Goal: Task Accomplishment & Management: Use online tool/utility

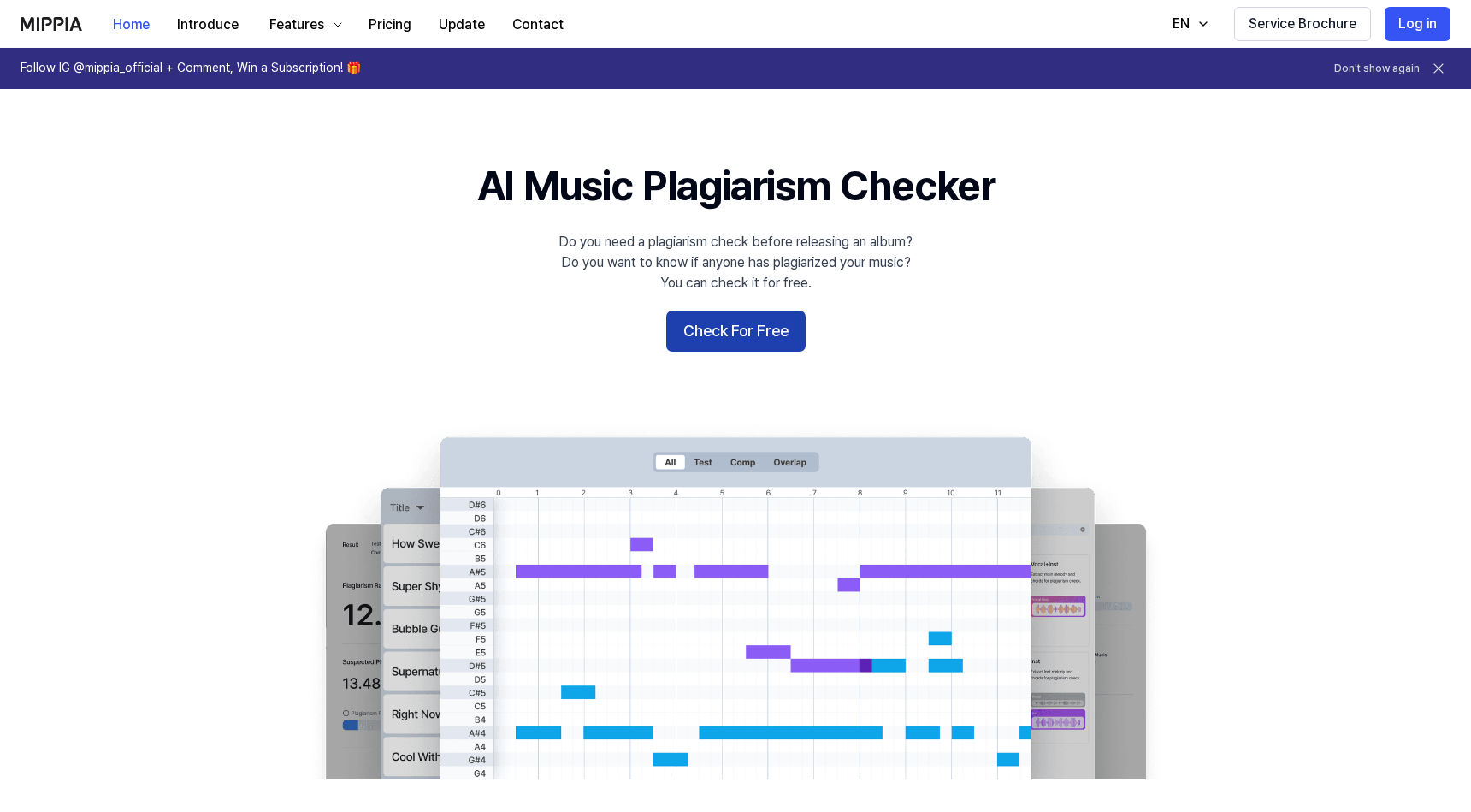
click at [778, 333] on button "Check For Free" at bounding box center [736, 331] width 139 height 41
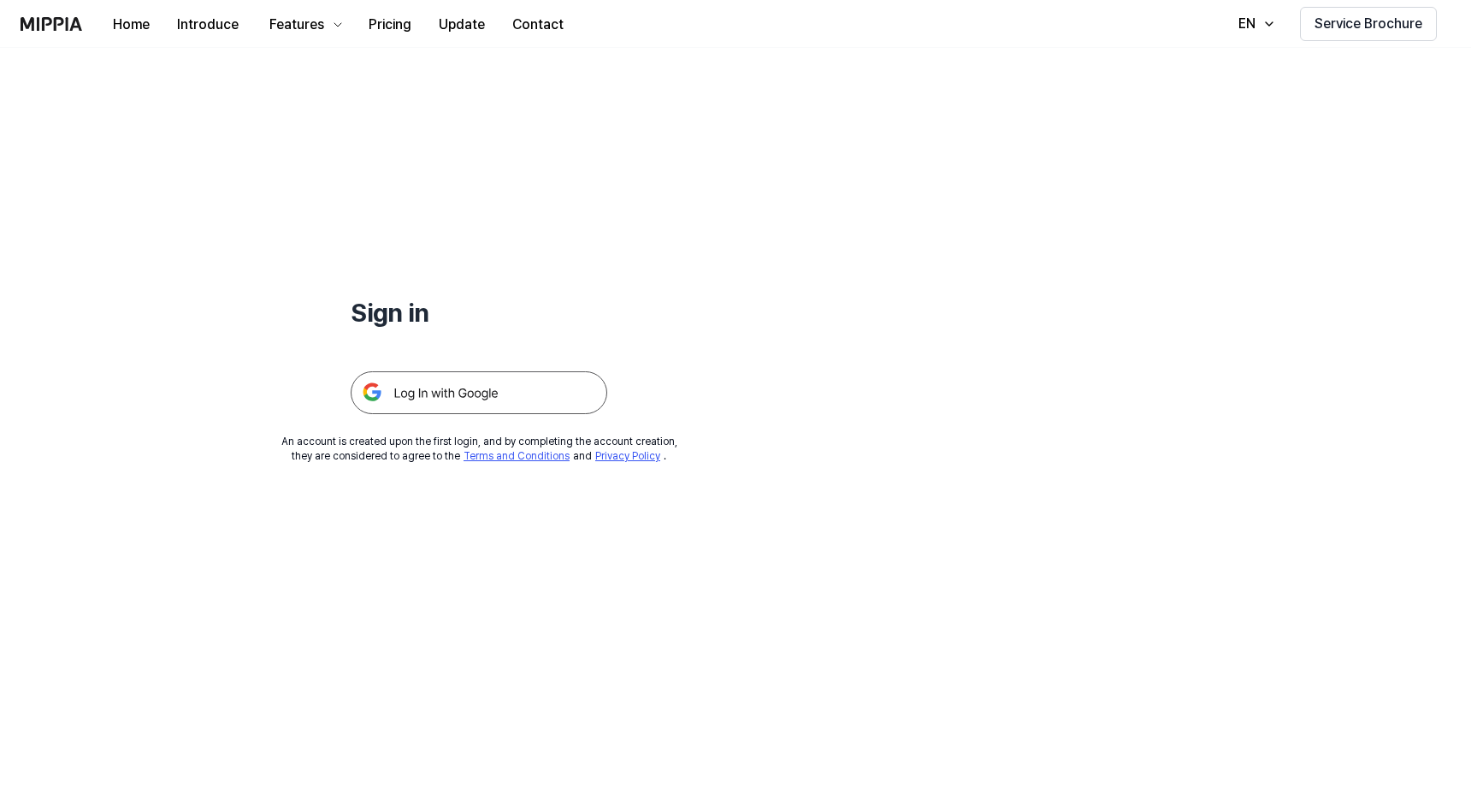
click at [507, 399] on img at bounding box center [479, 393] width 257 height 43
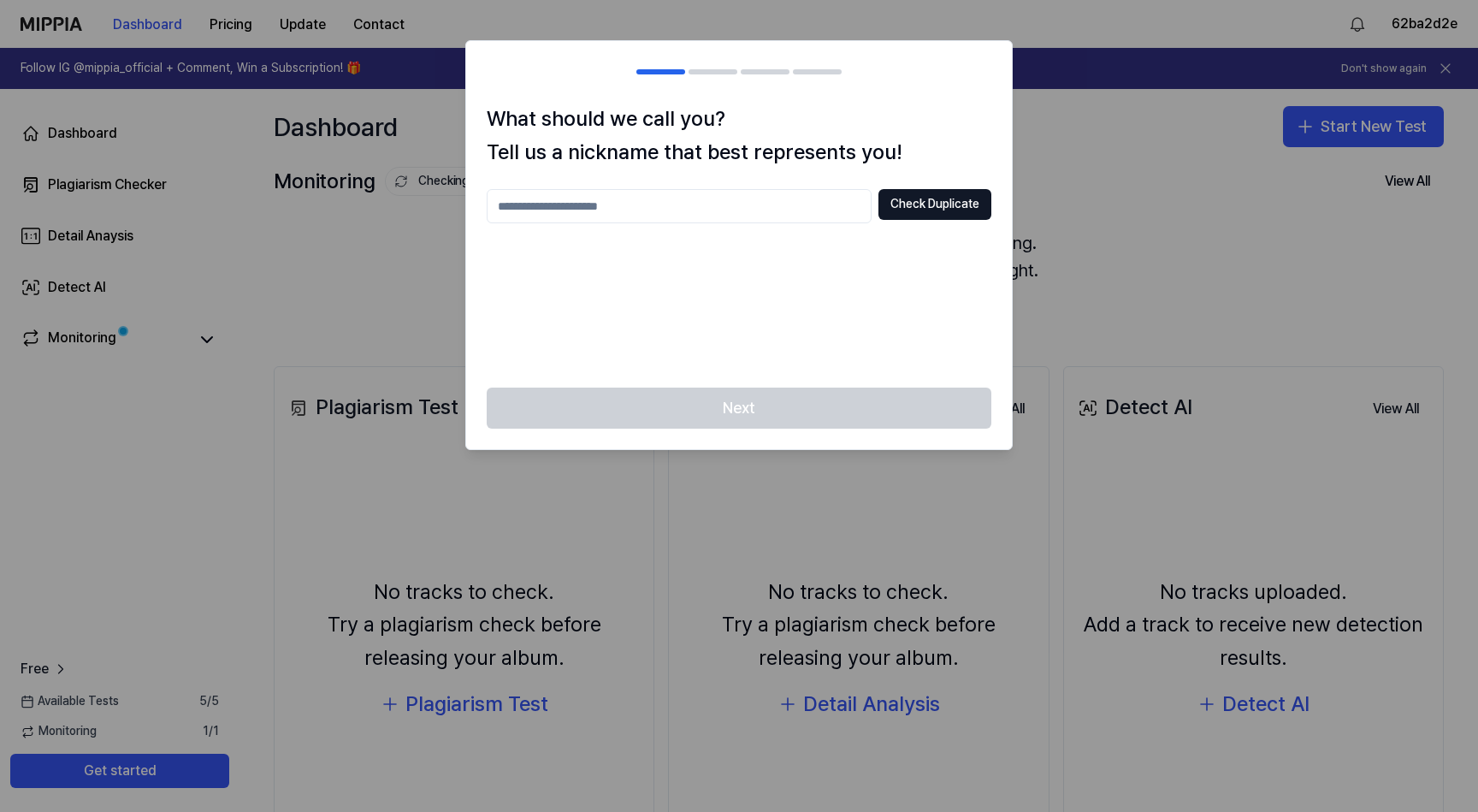
click at [807, 210] on input "text" at bounding box center [679, 205] width 385 height 34
type input "******"
click at [921, 210] on button "Check Duplicate" at bounding box center [935, 204] width 113 height 30
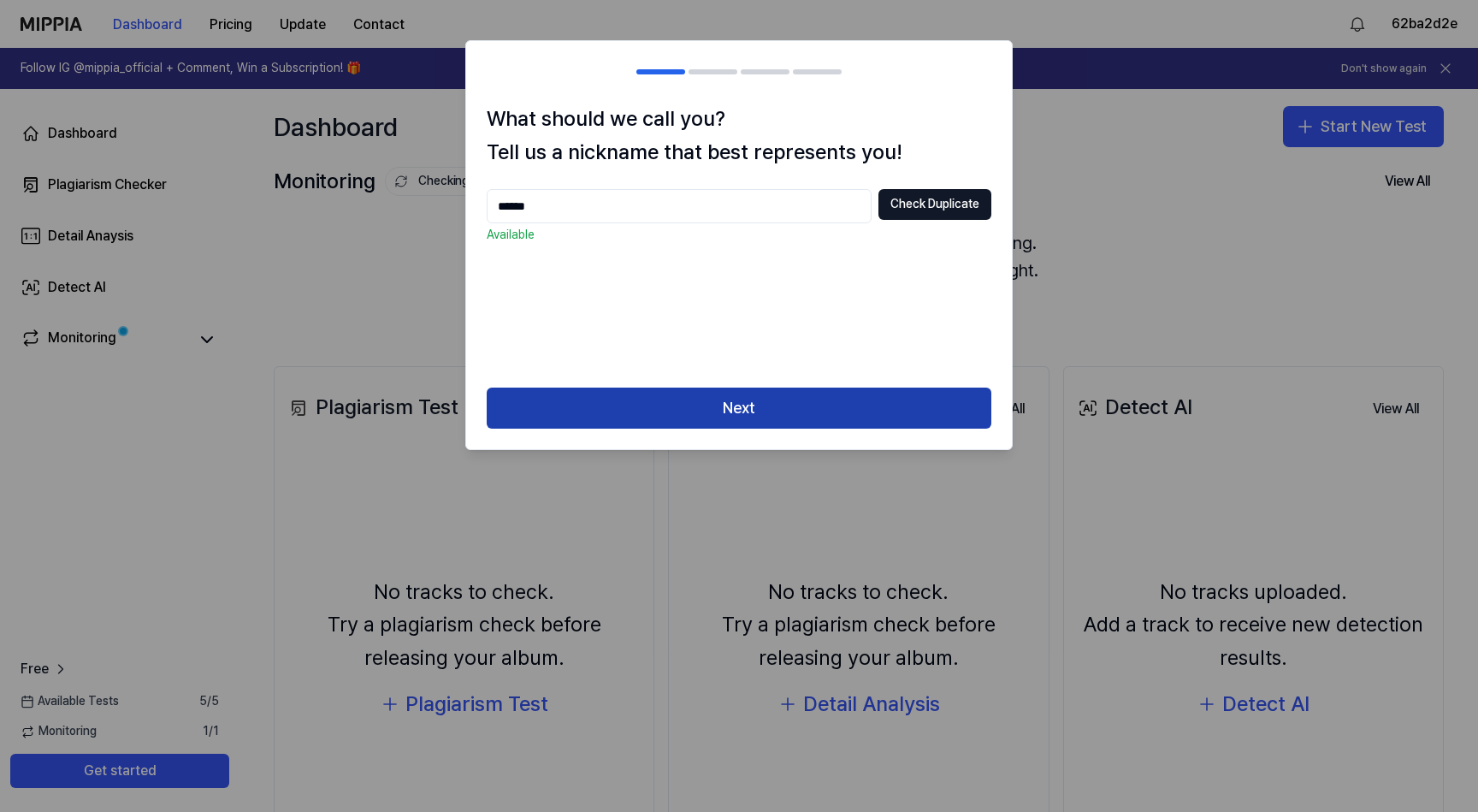
click at [813, 408] on button "Next" at bounding box center [739, 407] width 505 height 41
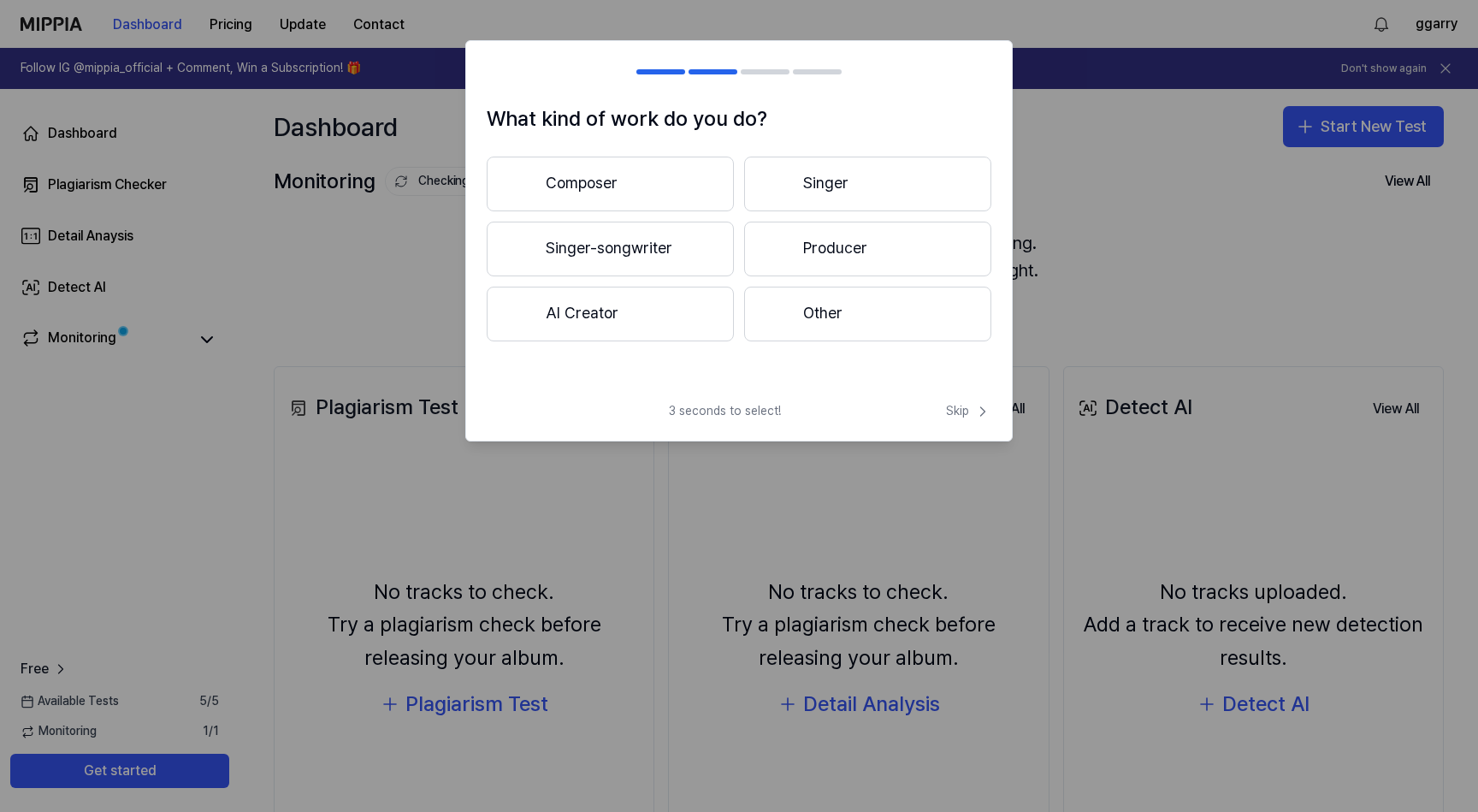
click at [786, 246] on div at bounding box center [780, 248] width 21 height 21
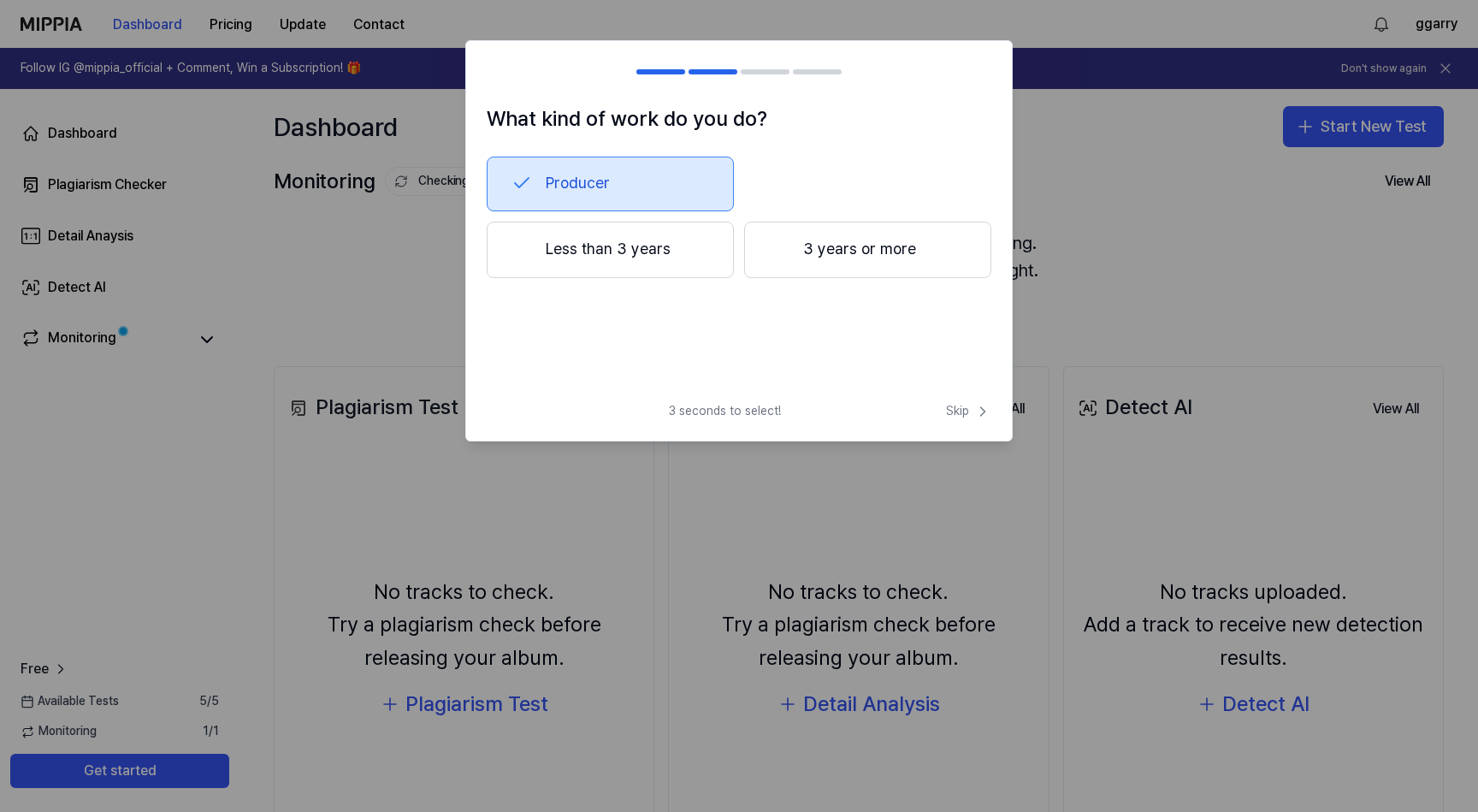
click at [797, 256] on button "3 years or more" at bounding box center [868, 250] width 247 height 57
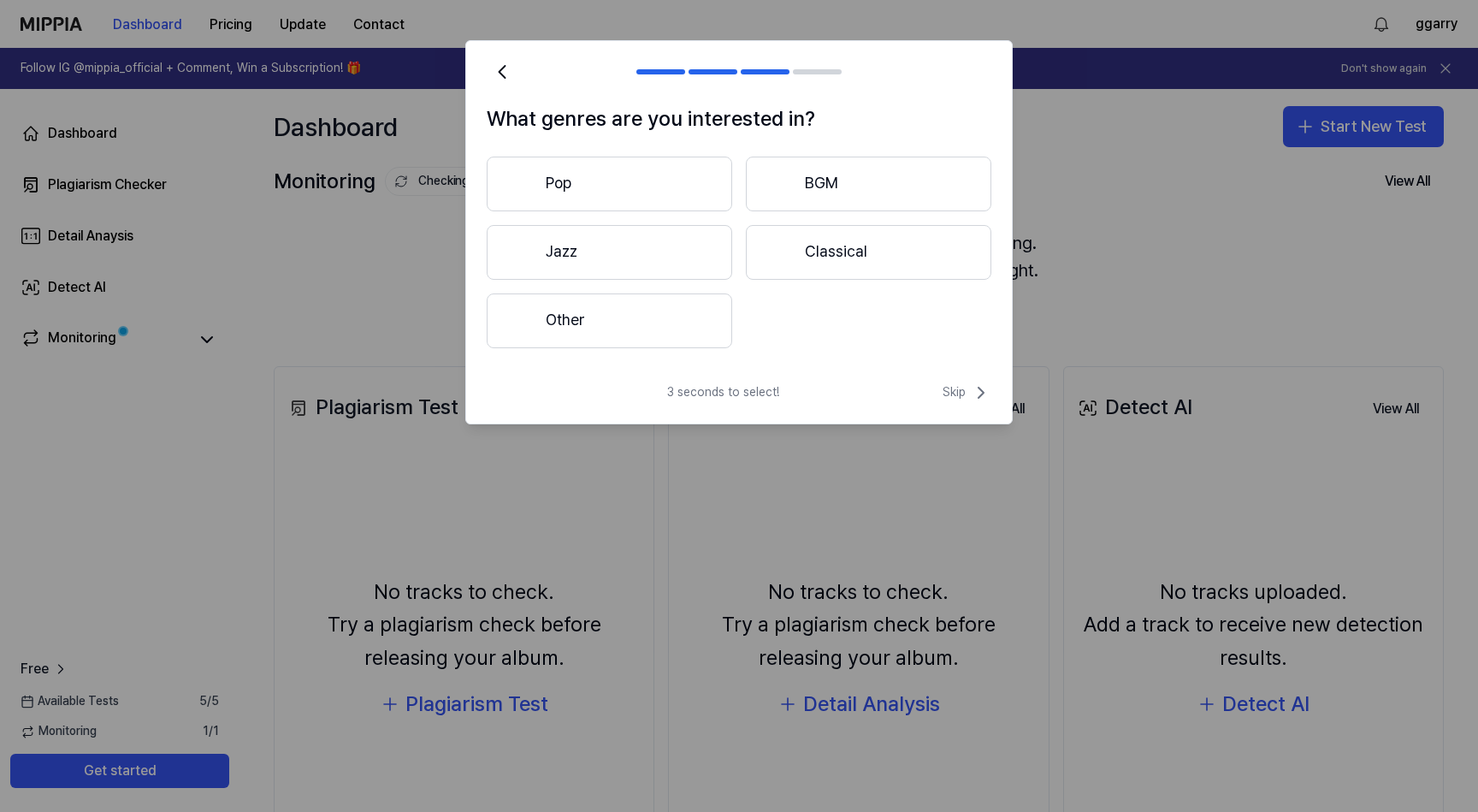
click at [709, 333] on button "Other" at bounding box center [609, 320] width 245 height 55
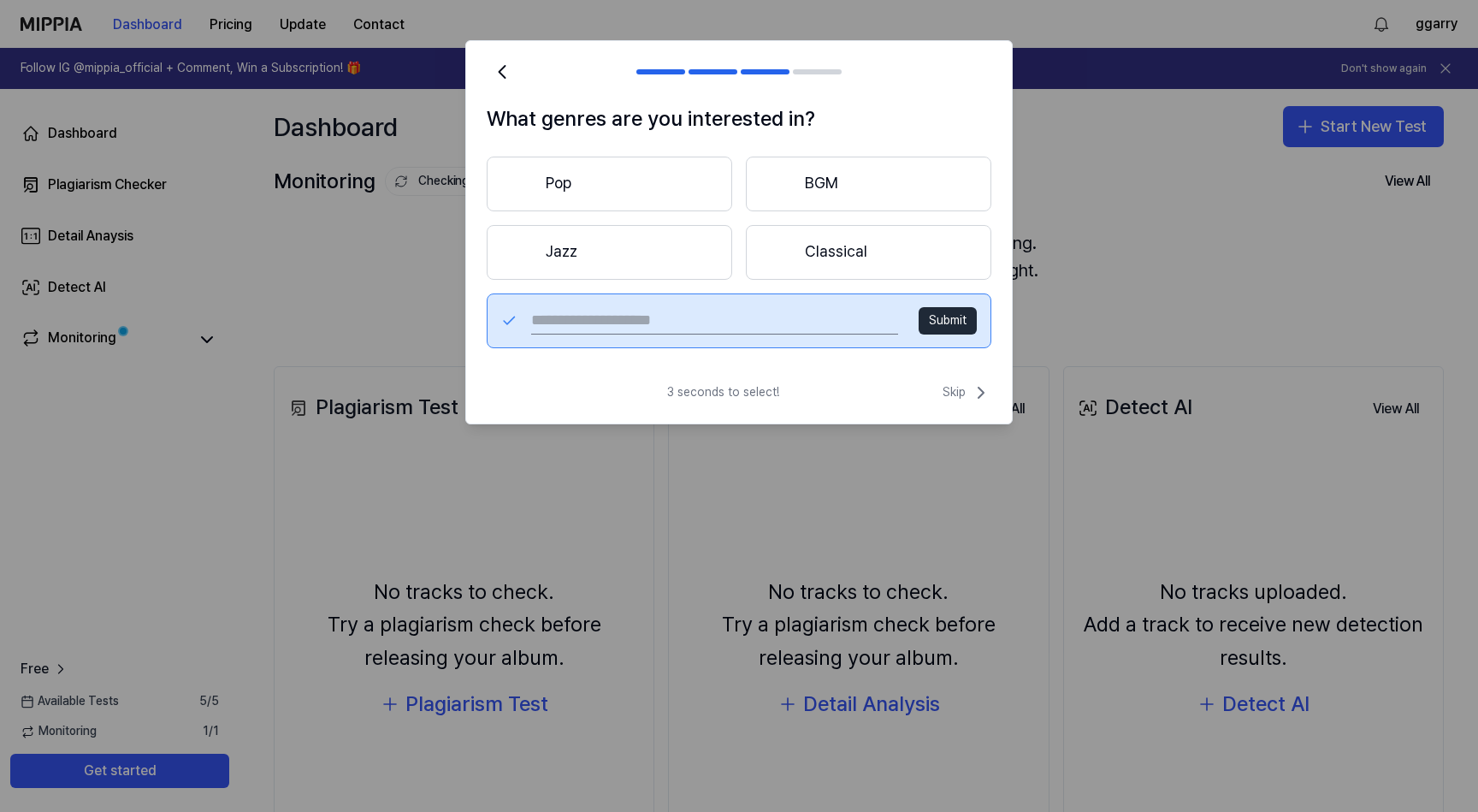
click at [717, 326] on input "text" at bounding box center [715, 320] width 367 height 27
type input "***"
click at [947, 317] on button "Submit" at bounding box center [948, 320] width 58 height 27
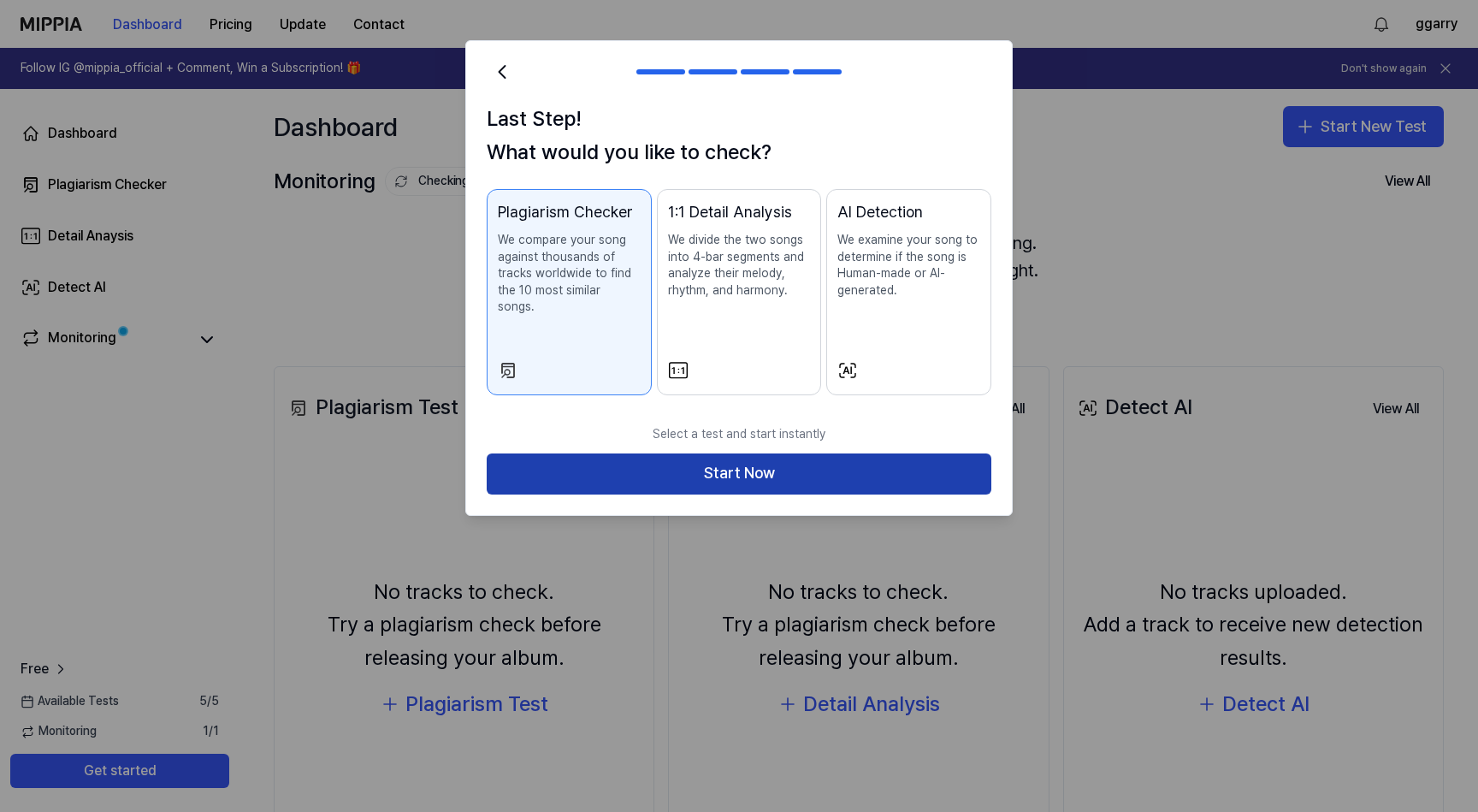
click at [803, 456] on button "Start Now" at bounding box center [739, 473] width 505 height 41
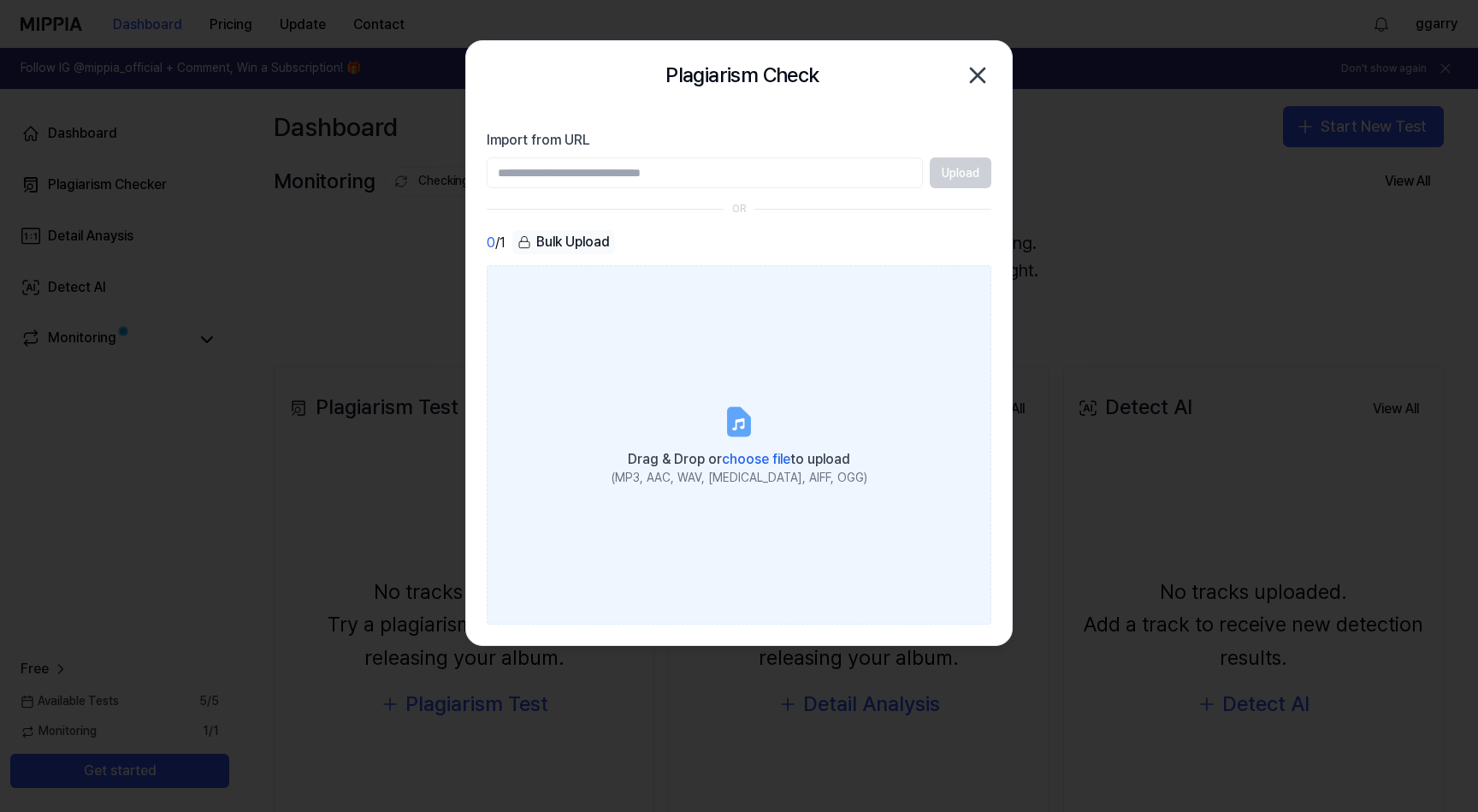
click at [767, 431] on label "Drag & Drop or choose file to upload (MP3, AAC, WAV, FLAC, AIFF, OGG)" at bounding box center [739, 445] width 505 height 359
click at [0, 0] on input "Drag & Drop or choose file to upload (MP3, AAC, WAV, FLAC, AIFF, OGG)" at bounding box center [0, 0] width 0 height 0
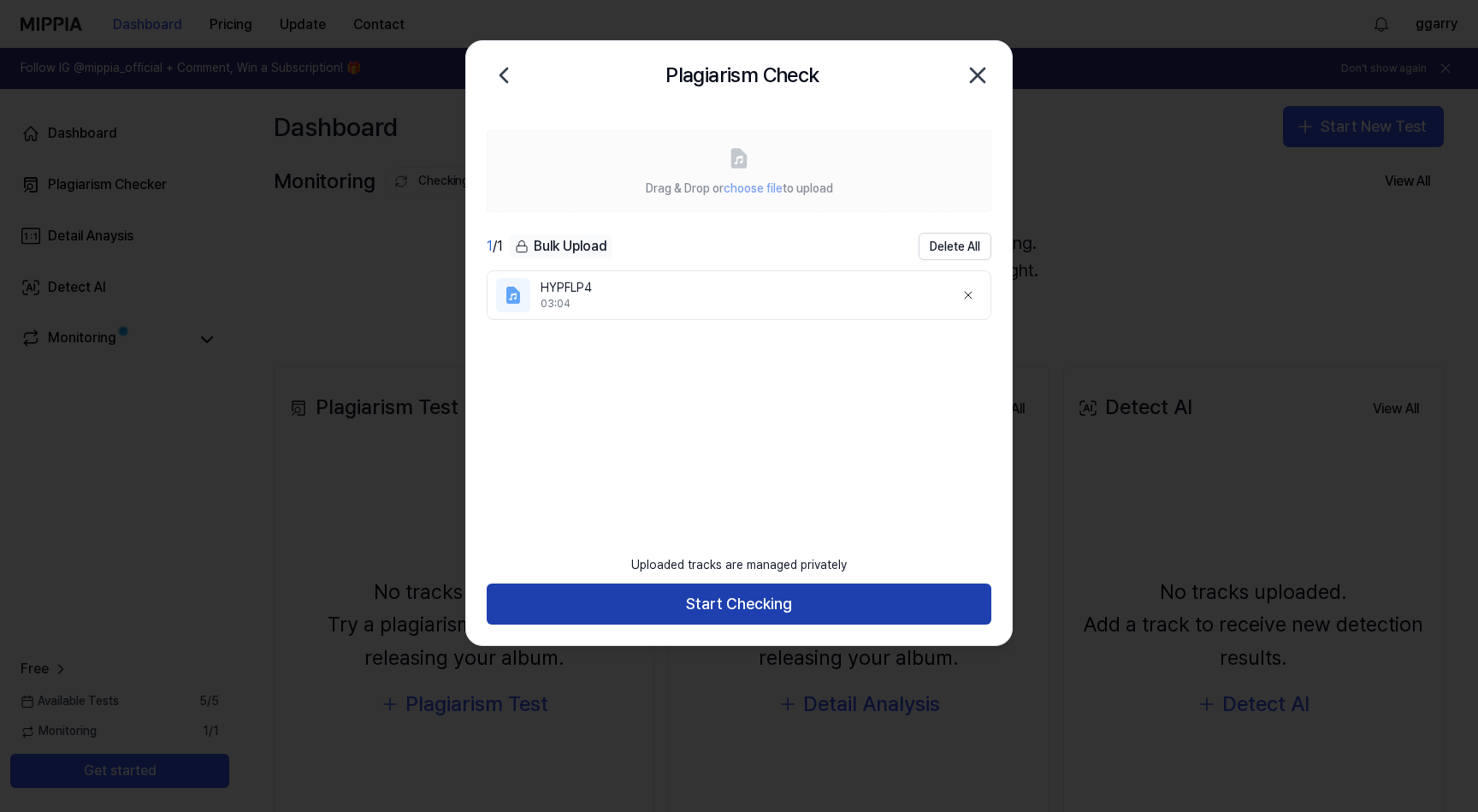
click at [844, 598] on button "Start Checking" at bounding box center [739, 603] width 505 height 41
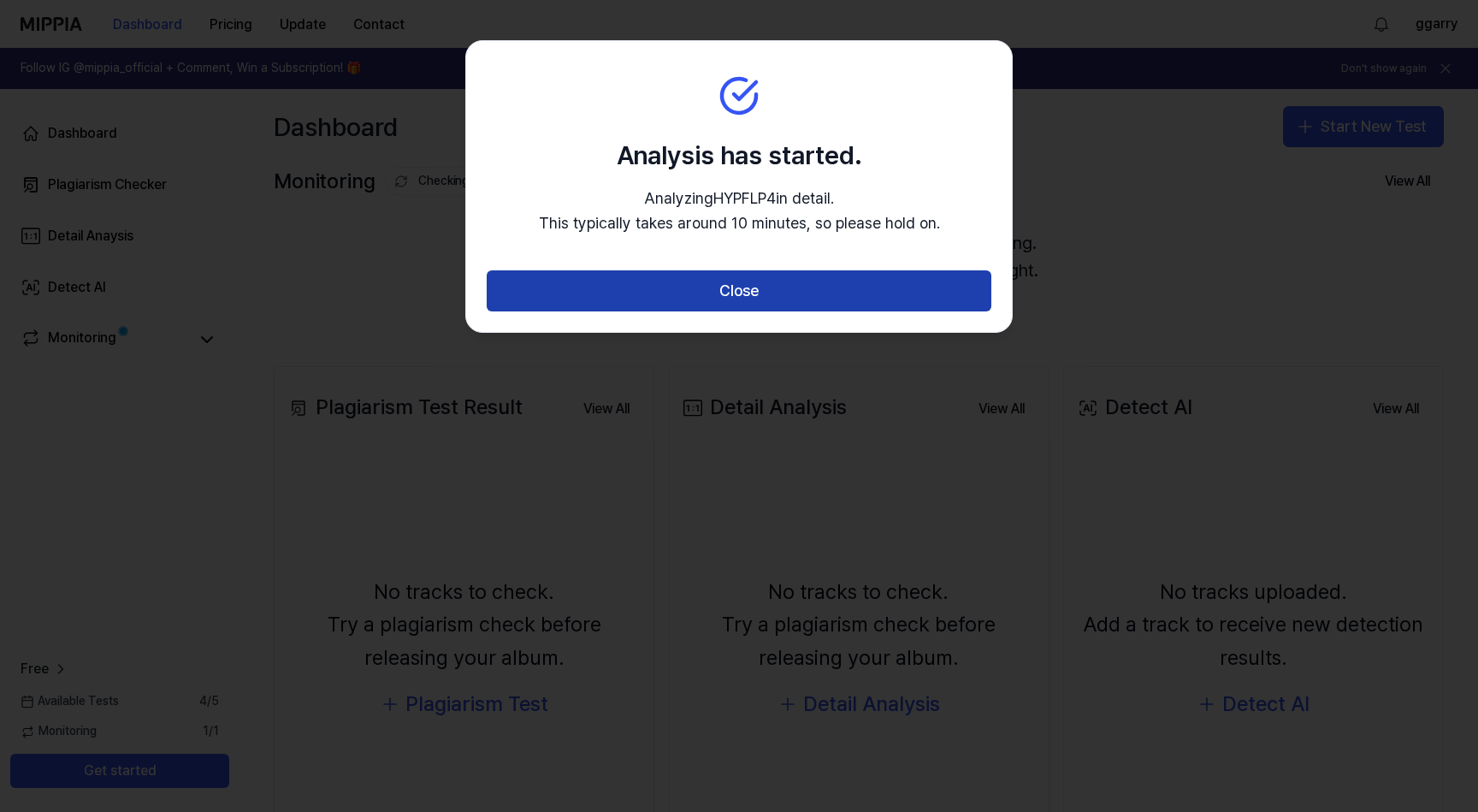
click at [832, 285] on button "Close" at bounding box center [739, 291] width 505 height 41
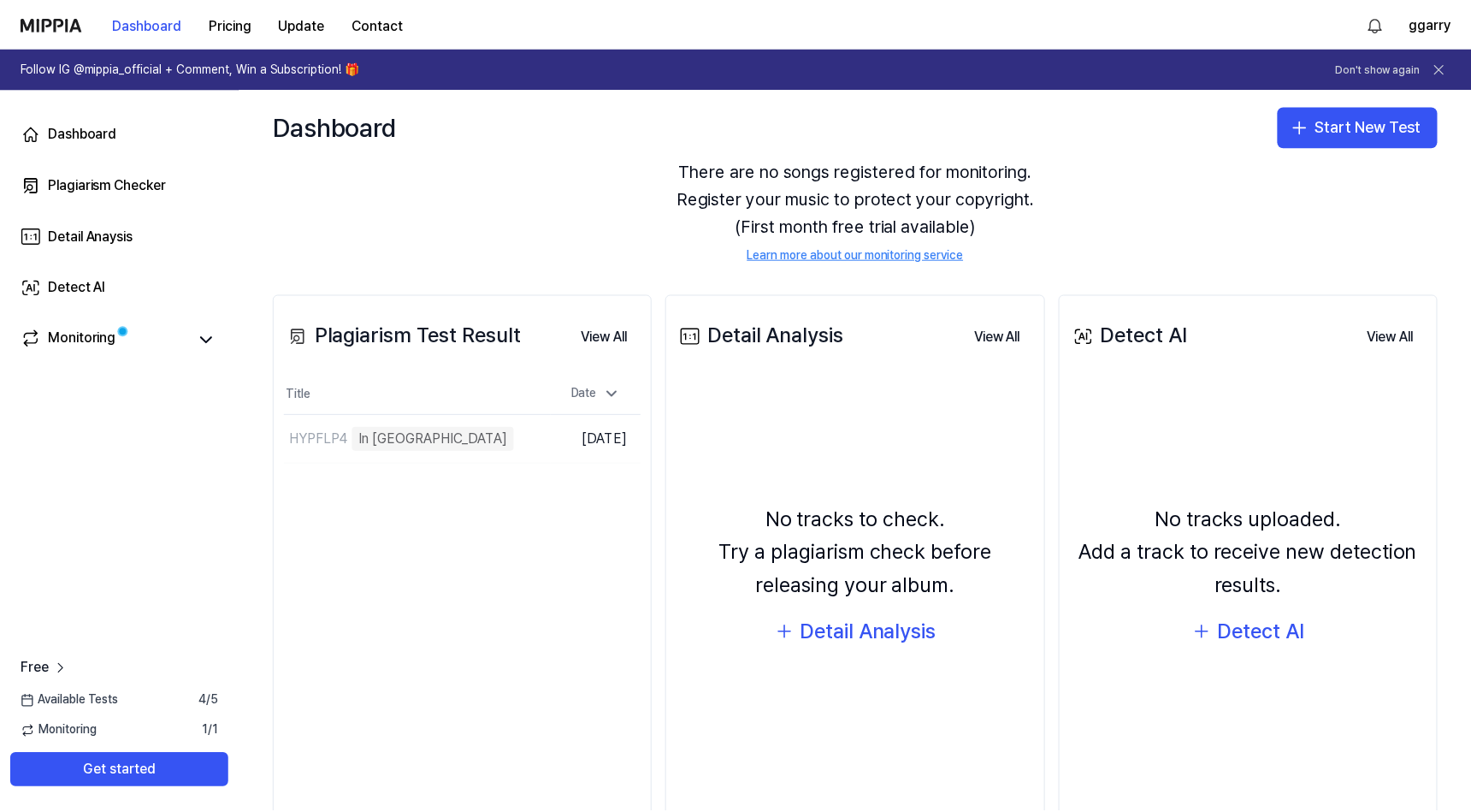
scroll to position [75, 0]
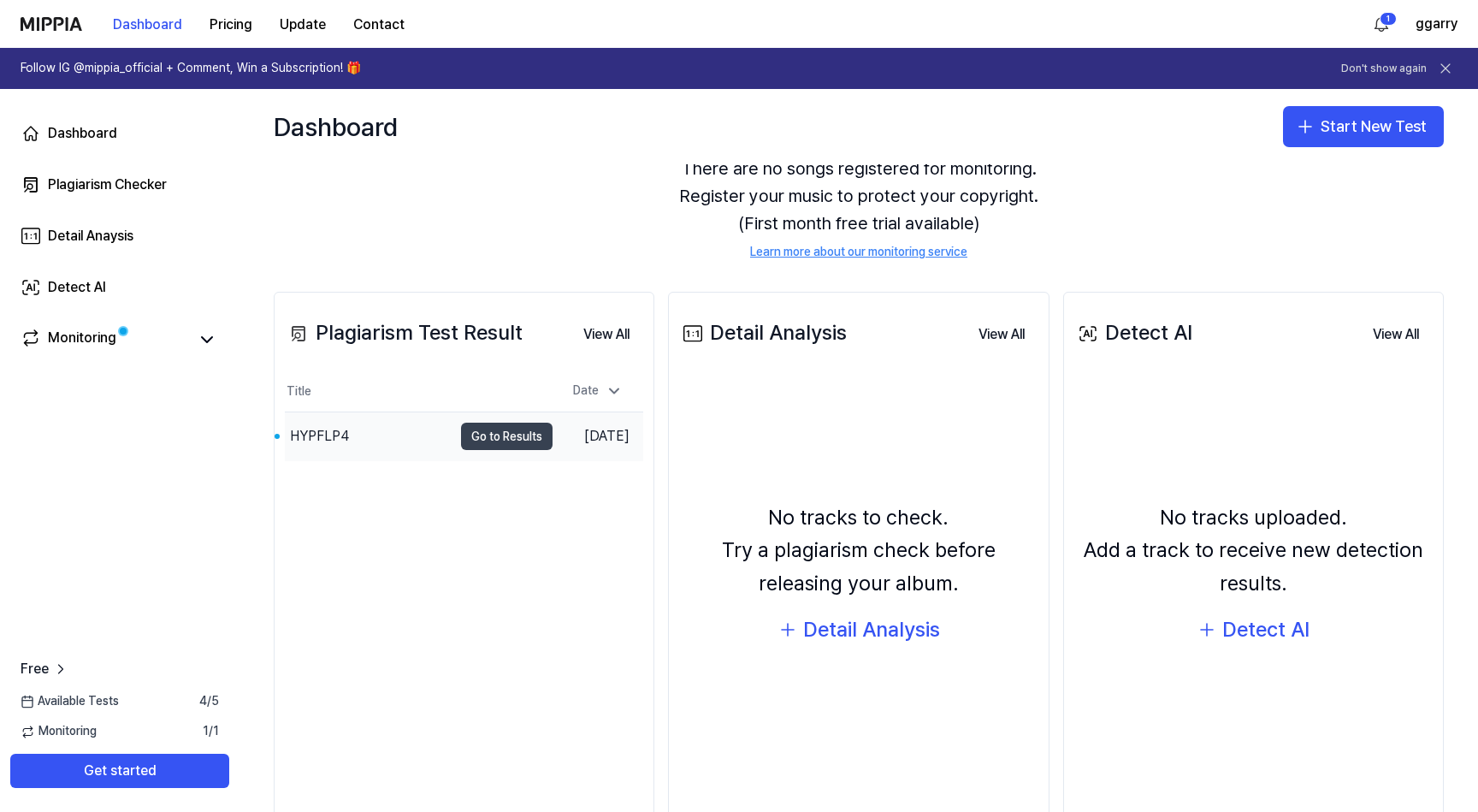
click at [515, 439] on button "Go to Results" at bounding box center [507, 436] width 91 height 27
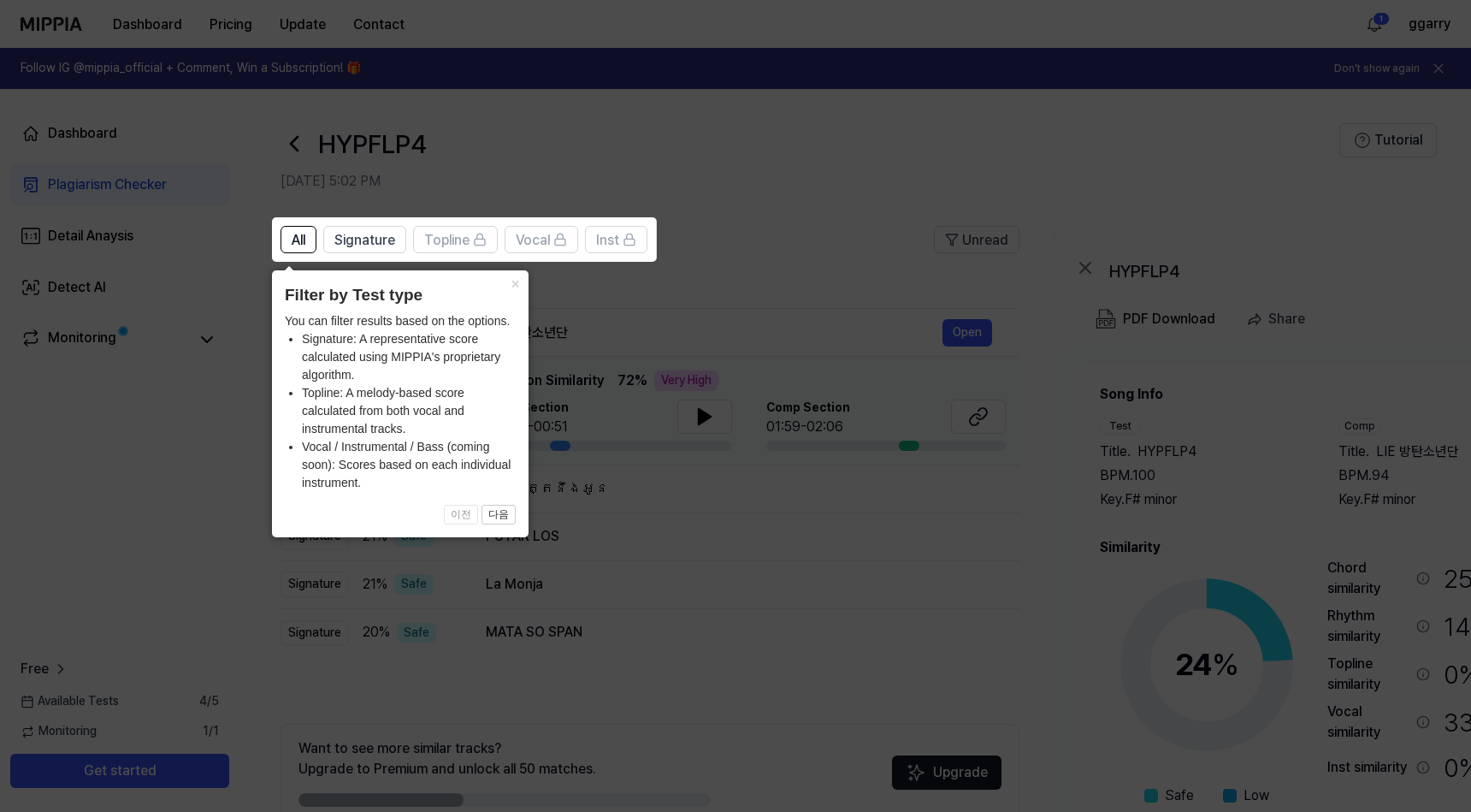
click at [551, 299] on icon at bounding box center [739, 406] width 1478 height 812
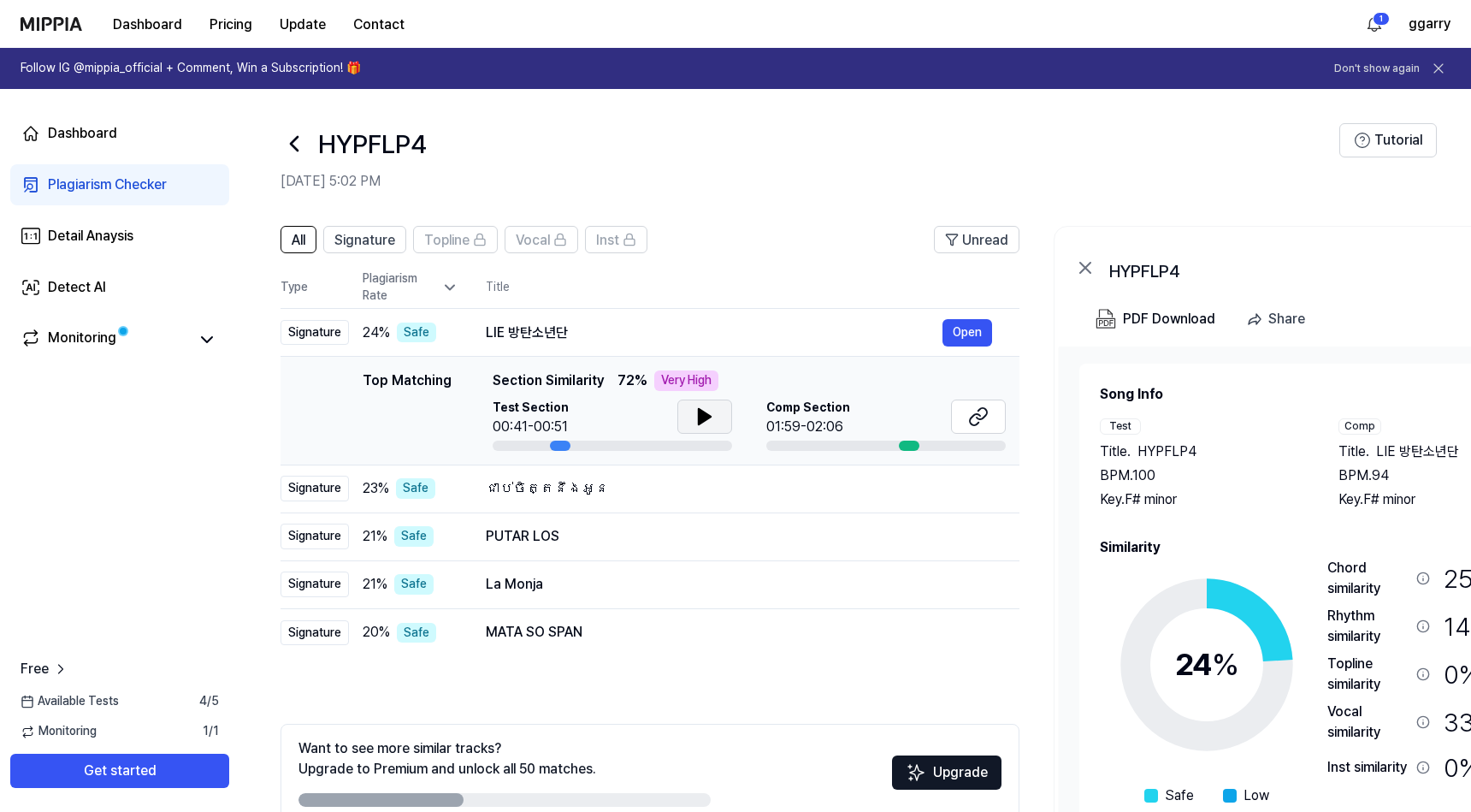
click at [695, 415] on icon at bounding box center [705, 417] width 21 height 21
click at [700, 417] on icon at bounding box center [702, 417] width 3 height 14
click at [538, 386] on span "Section Similarity" at bounding box center [548, 381] width 111 height 21
click at [972, 418] on icon at bounding box center [979, 417] width 21 height 21
click at [699, 421] on icon at bounding box center [705, 417] width 12 height 16
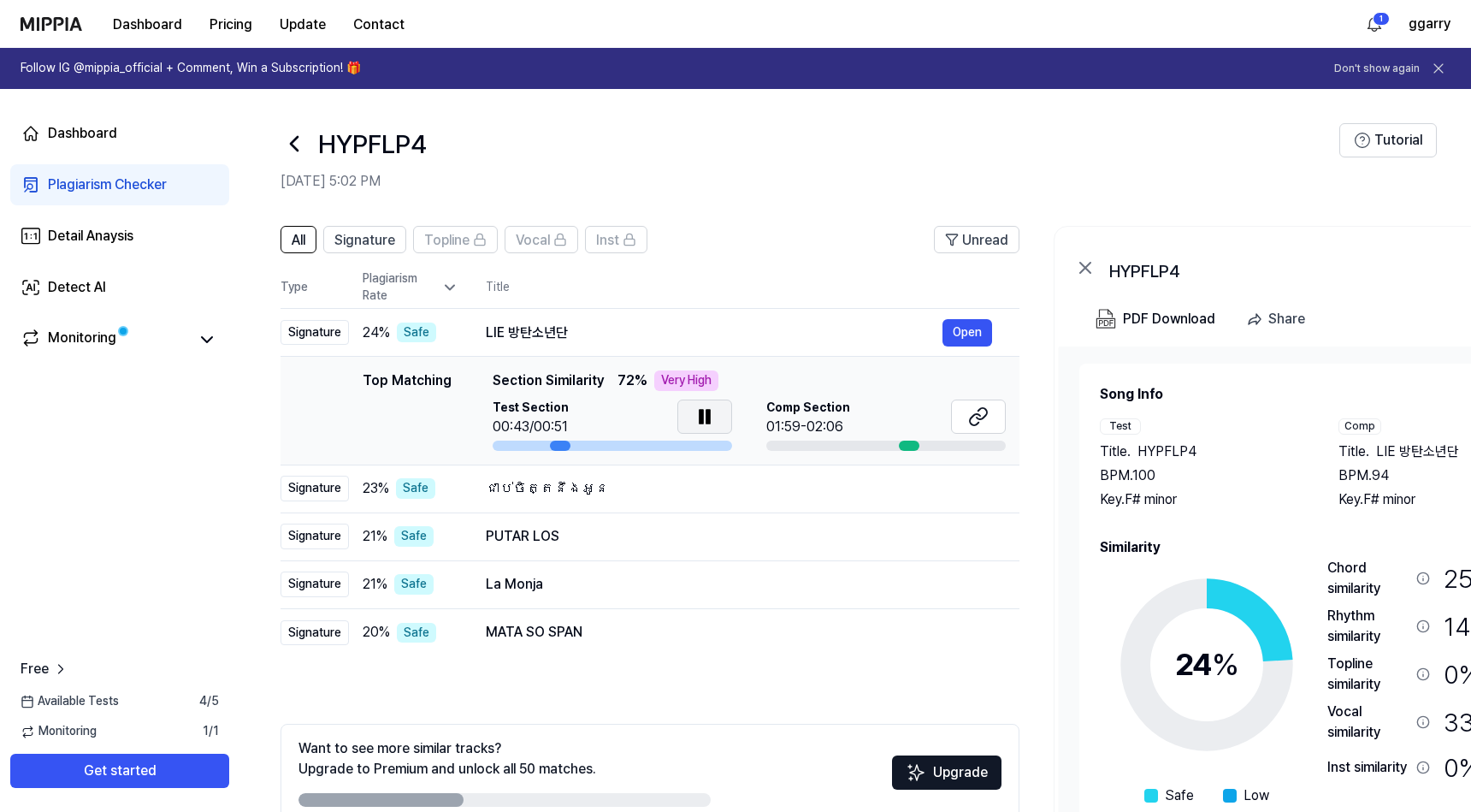
click at [700, 421] on icon at bounding box center [702, 417] width 3 height 14
click at [699, 421] on icon at bounding box center [705, 417] width 12 height 16
click at [715, 415] on button at bounding box center [704, 416] width 55 height 34
click at [950, 427] on div "Comp Section 01:59-02:06" at bounding box center [886, 418] width 239 height 37
click at [976, 419] on icon at bounding box center [979, 417] width 21 height 21
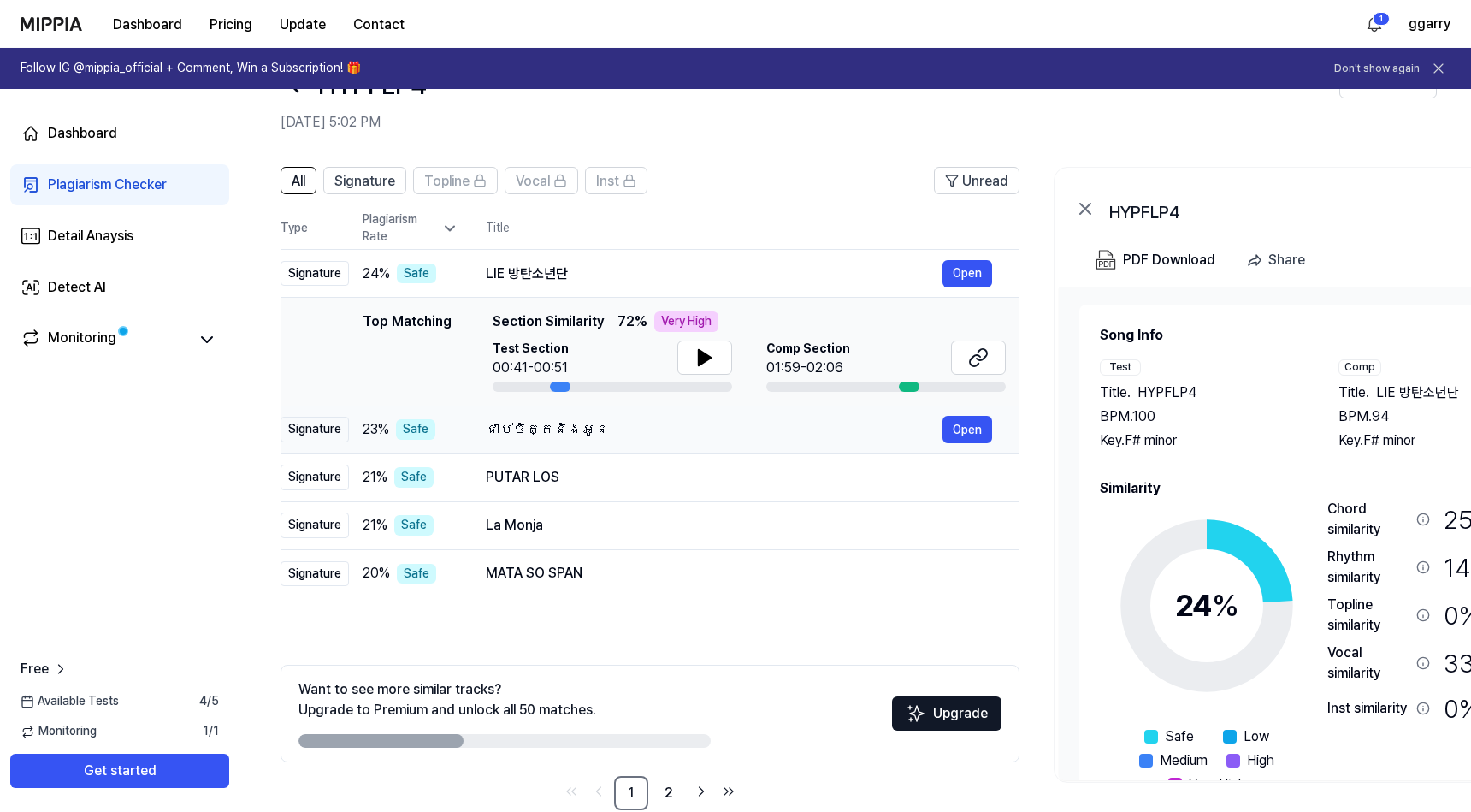
scroll to position [91, 0]
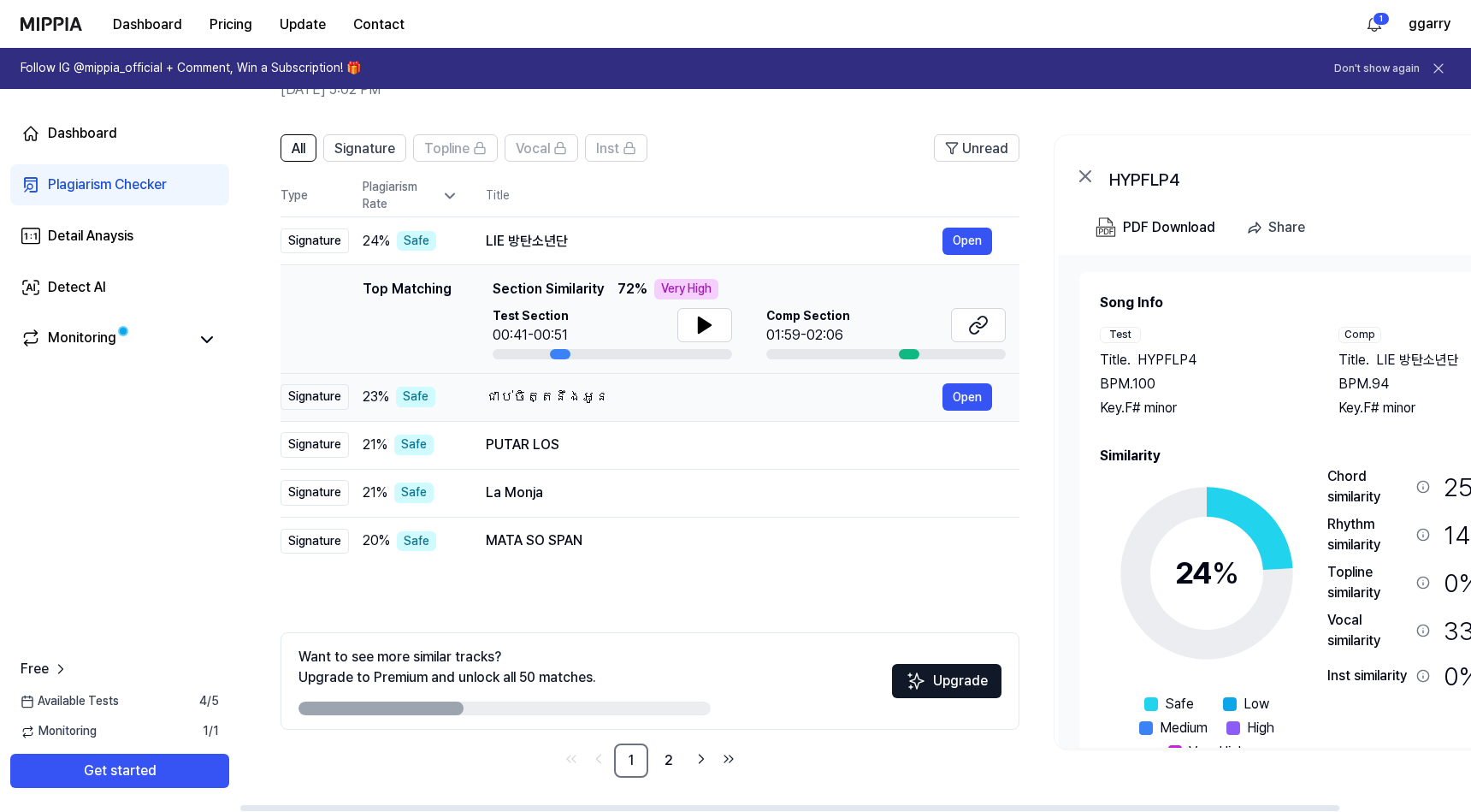
click at [625, 408] on div "ជាប់ចិត្តនឹងអូន Open" at bounding box center [739, 396] width 507 height 27
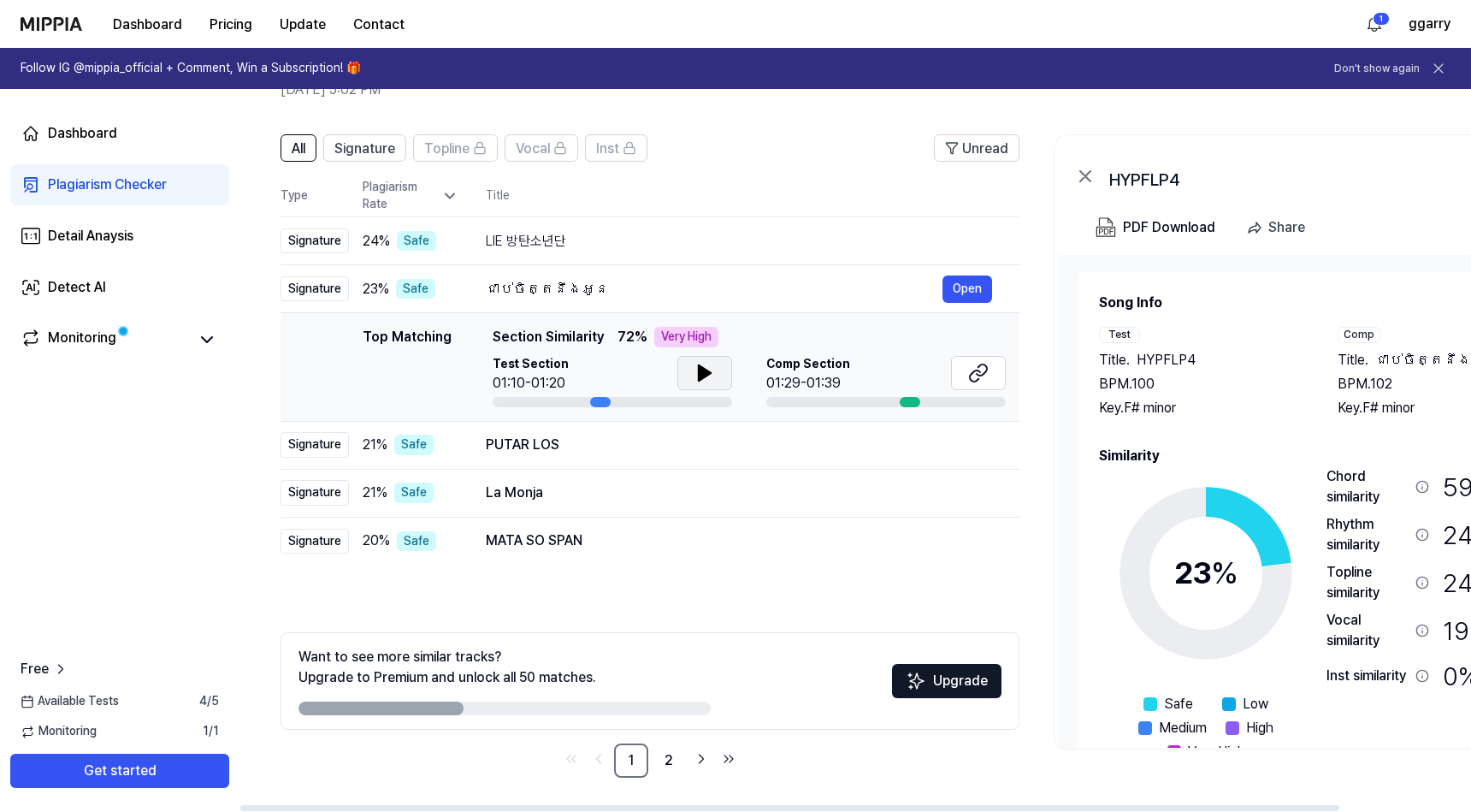
click at [701, 381] on icon at bounding box center [705, 373] width 21 height 21
click at [975, 384] on button at bounding box center [978, 372] width 55 height 34
click at [603, 297] on div "ជាប់ចិត្តនឹងអូន" at bounding box center [714, 289] width 457 height 21
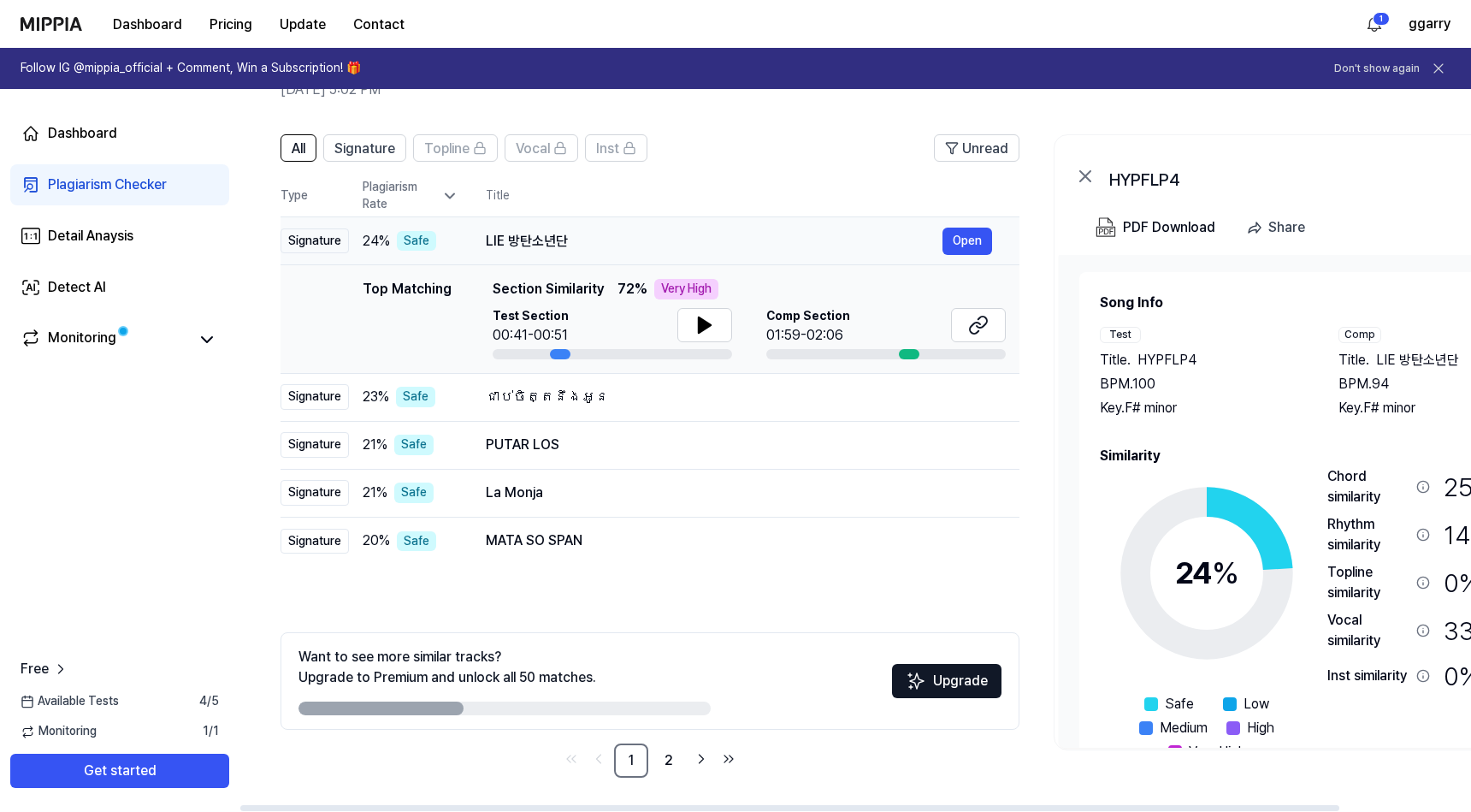
click at [568, 238] on div "LIE 방탄소년단" at bounding box center [714, 241] width 457 height 21
click at [602, 238] on div "LIE 방탄소년단" at bounding box center [714, 241] width 457 height 21
click at [666, 390] on div "ជាប់ចិត្តនឹងអូន" at bounding box center [714, 397] width 457 height 21
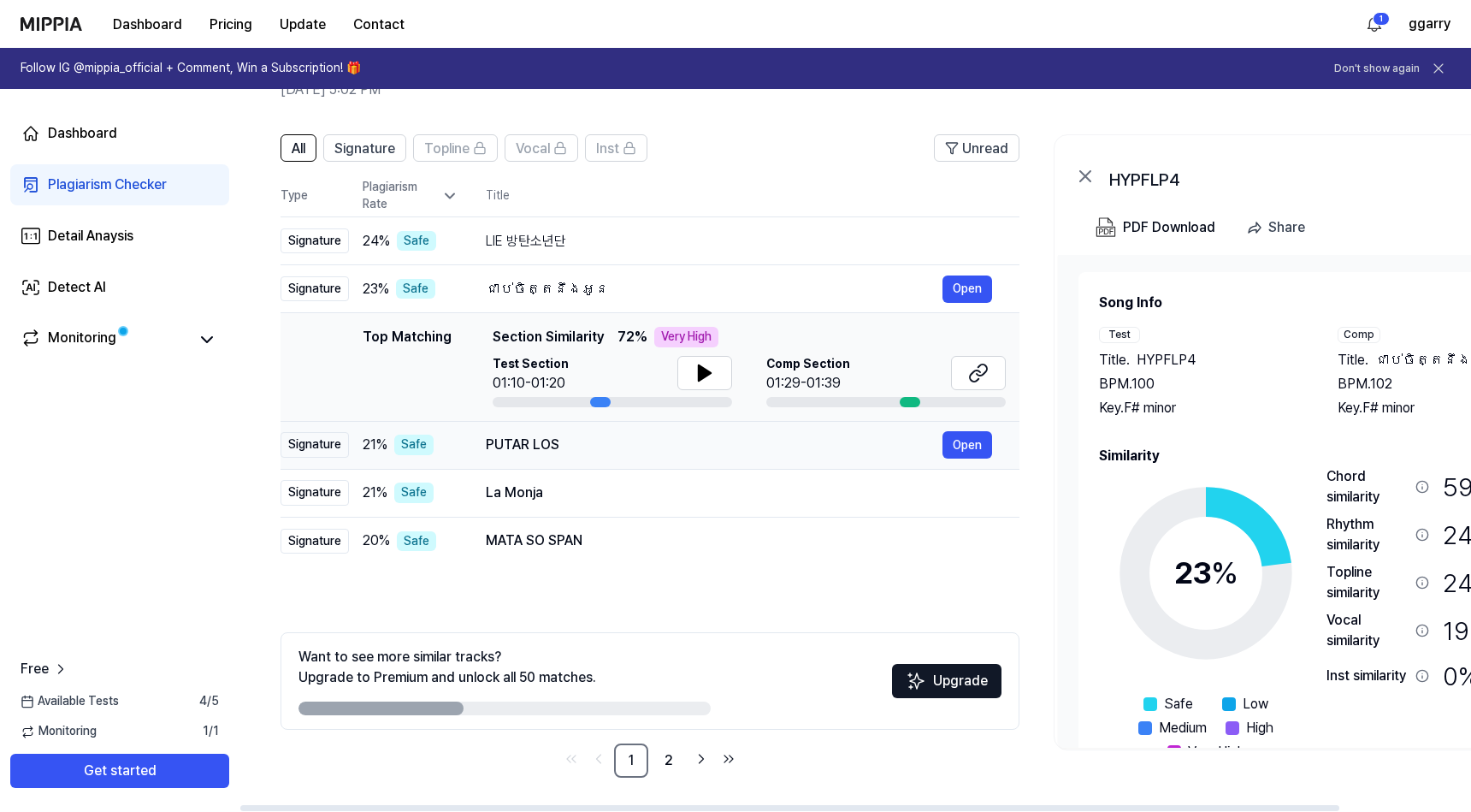
click at [641, 444] on div "PUTAR LOS" at bounding box center [714, 445] width 457 height 21
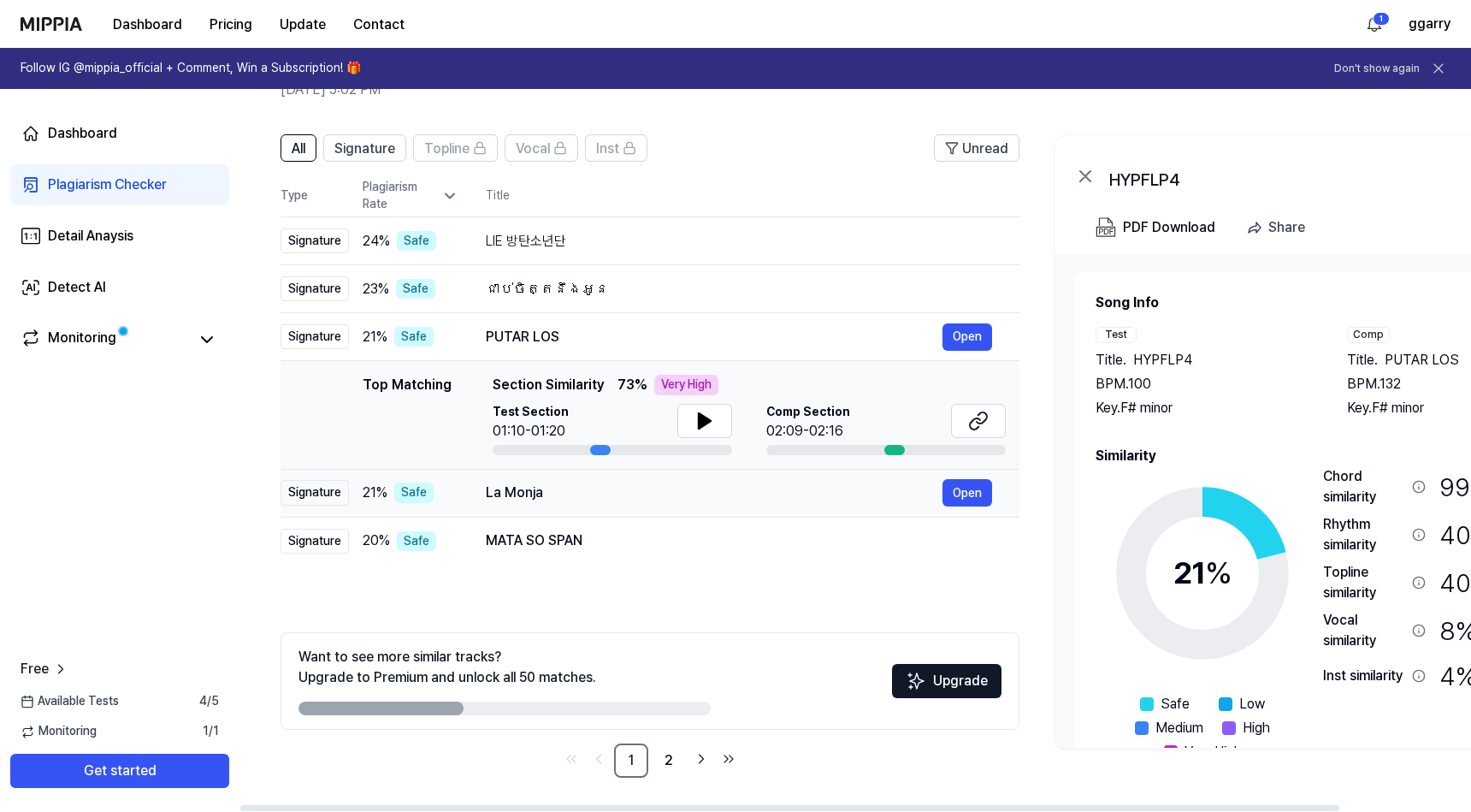
click at [641, 507] on td "La Monja Open" at bounding box center [739, 493] width 561 height 48
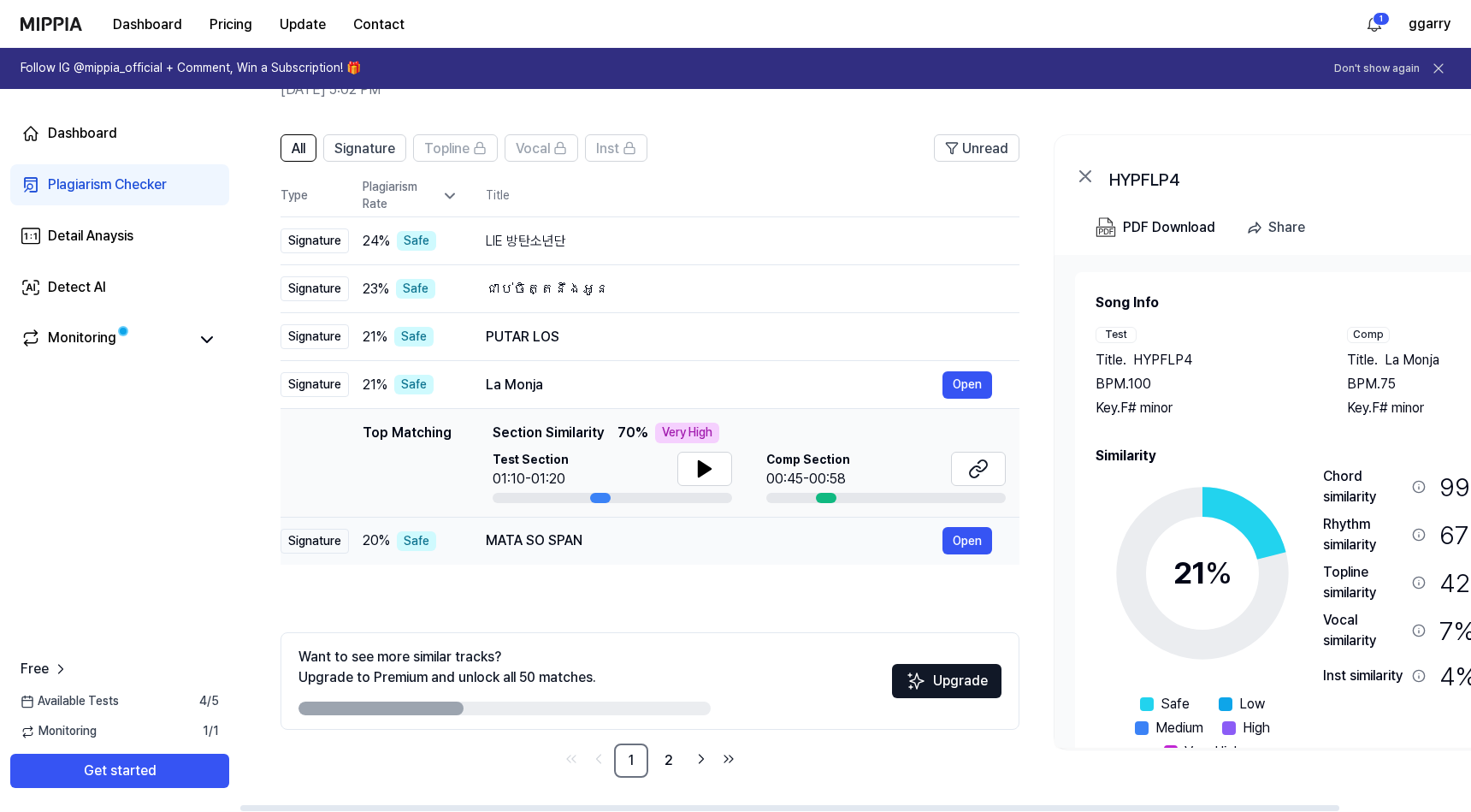
click at [649, 544] on div "MATA SO SPAN" at bounding box center [714, 540] width 457 height 21
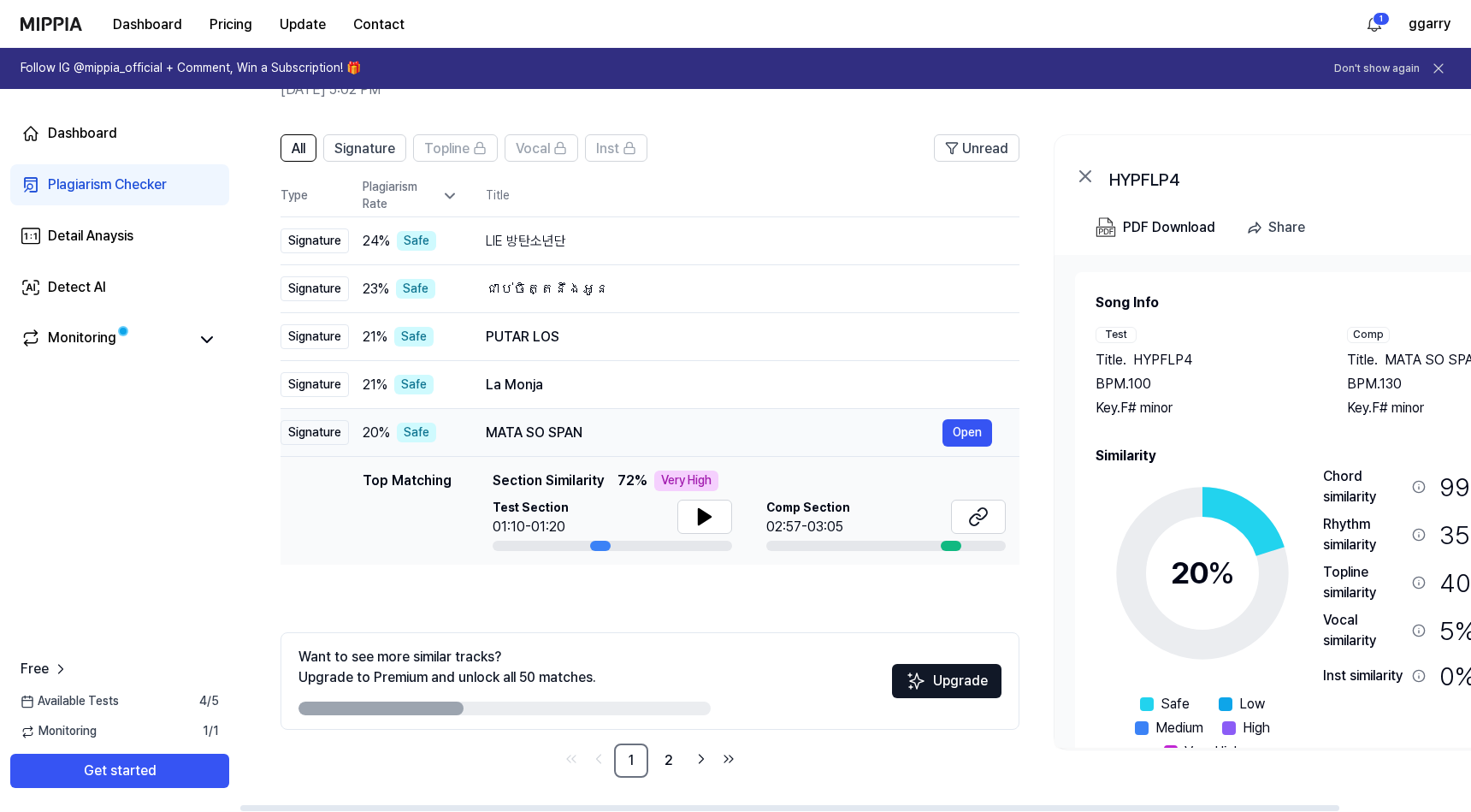
click at [666, 440] on div "MATA SO SPAN" at bounding box center [714, 433] width 457 height 21
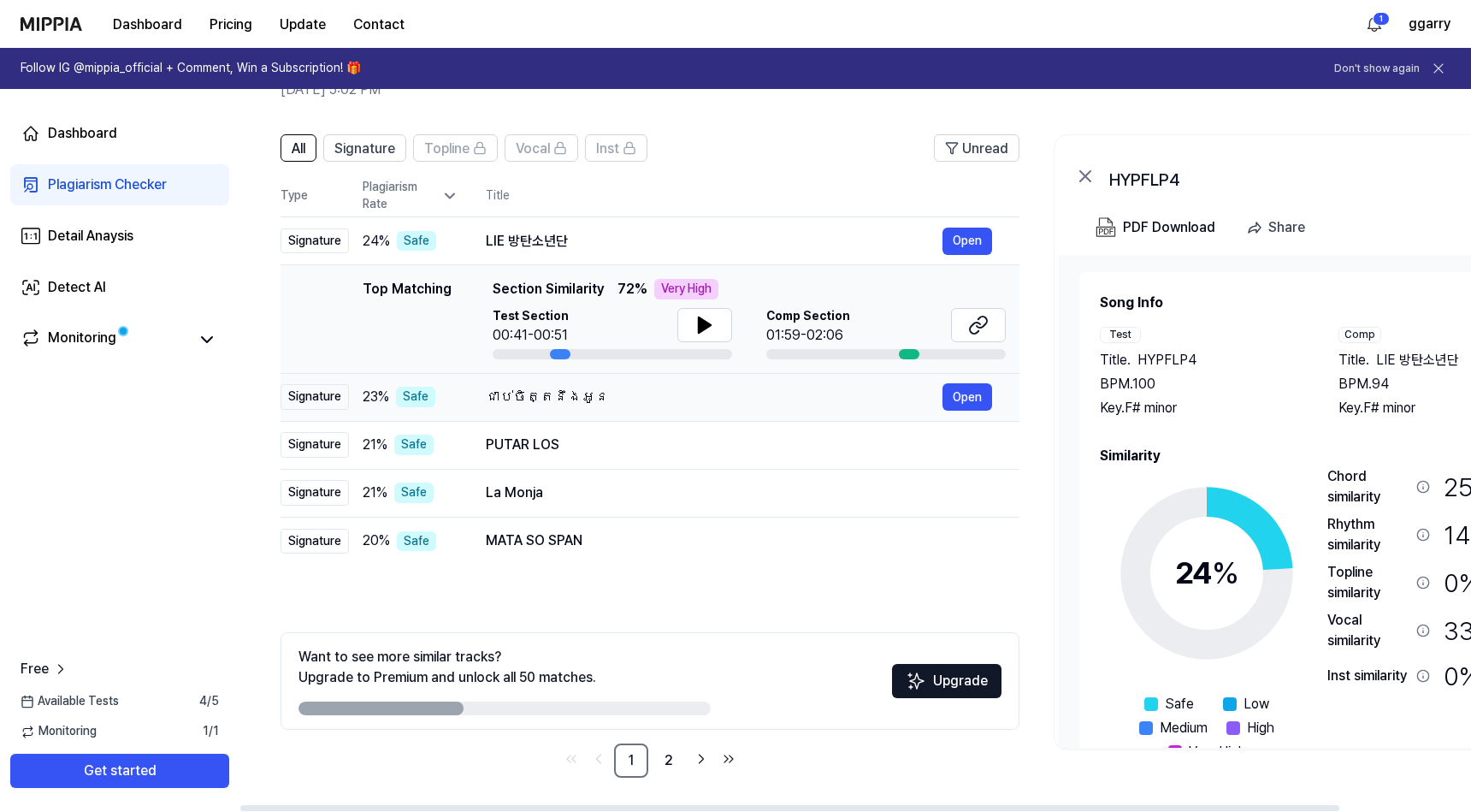
click at [628, 393] on div "ជាប់ចិត្តនឹងអូន" at bounding box center [714, 397] width 457 height 21
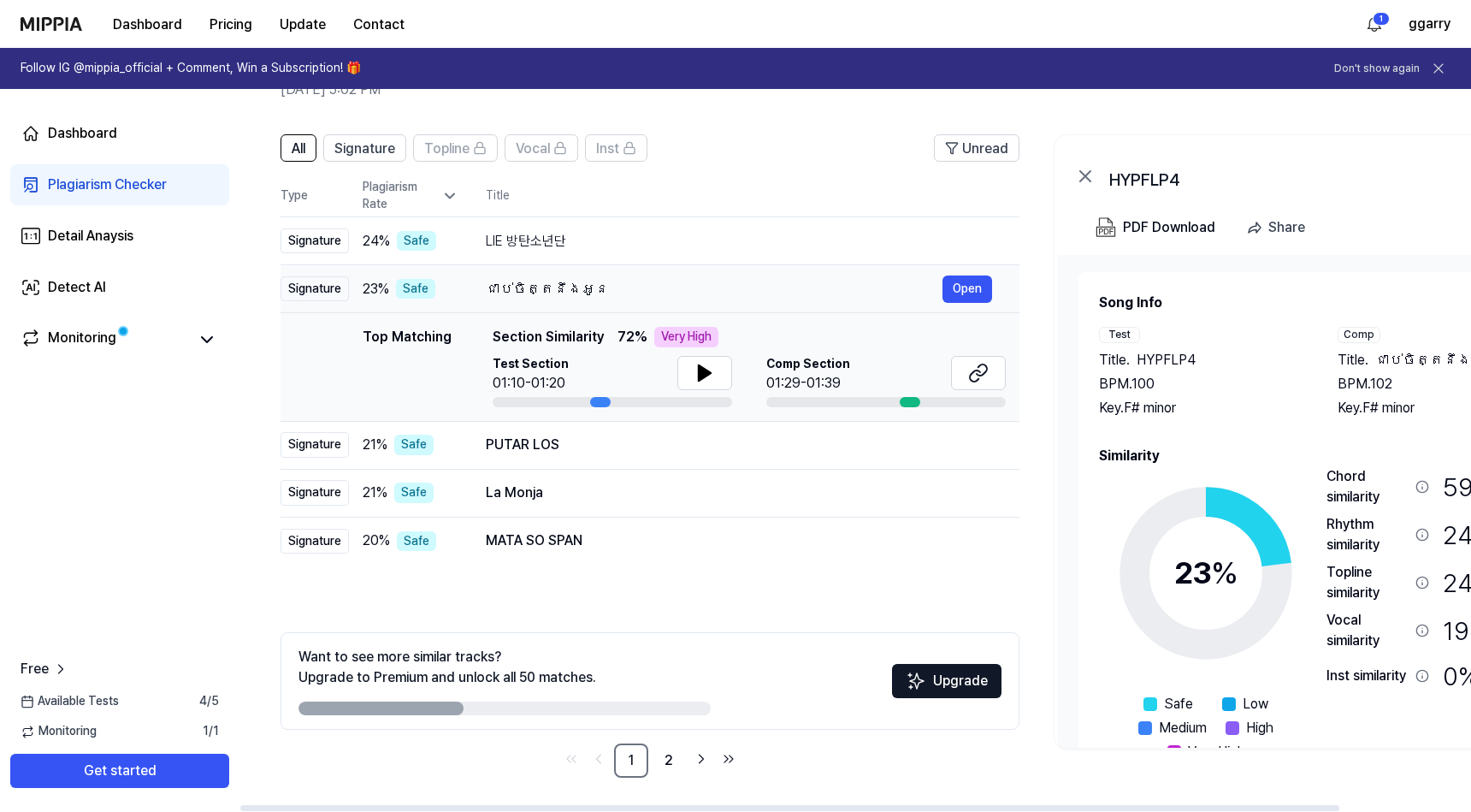
click at [611, 302] on div "ជាប់ចិត្តនឹងអូន Open" at bounding box center [739, 288] width 507 height 27
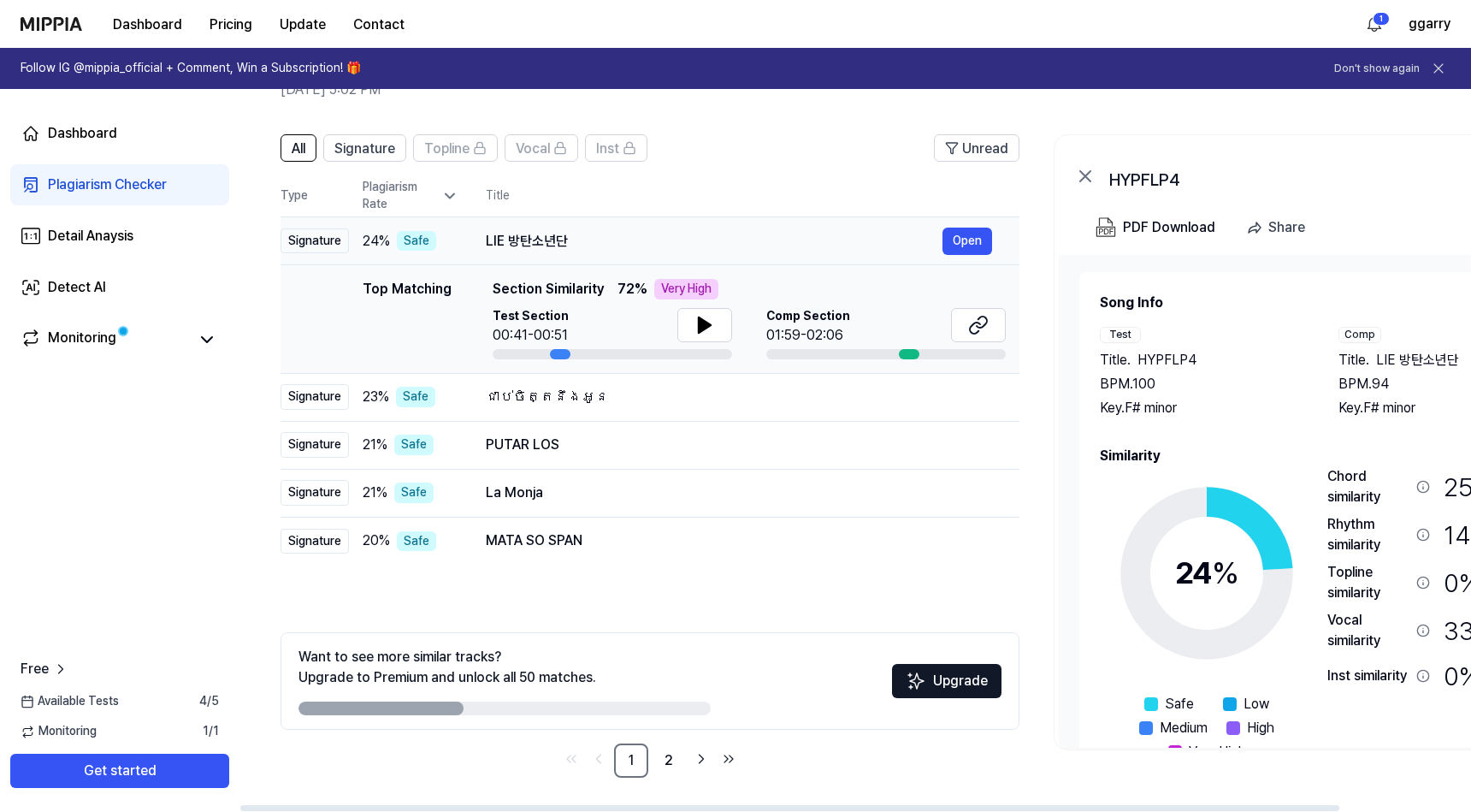
click at [586, 245] on div "LIE 방탄소년단" at bounding box center [714, 241] width 457 height 21
click at [603, 238] on div "LIE 방탄소년단" at bounding box center [714, 241] width 457 height 21
click at [395, 147] on span "Signature" at bounding box center [365, 149] width 61 height 21
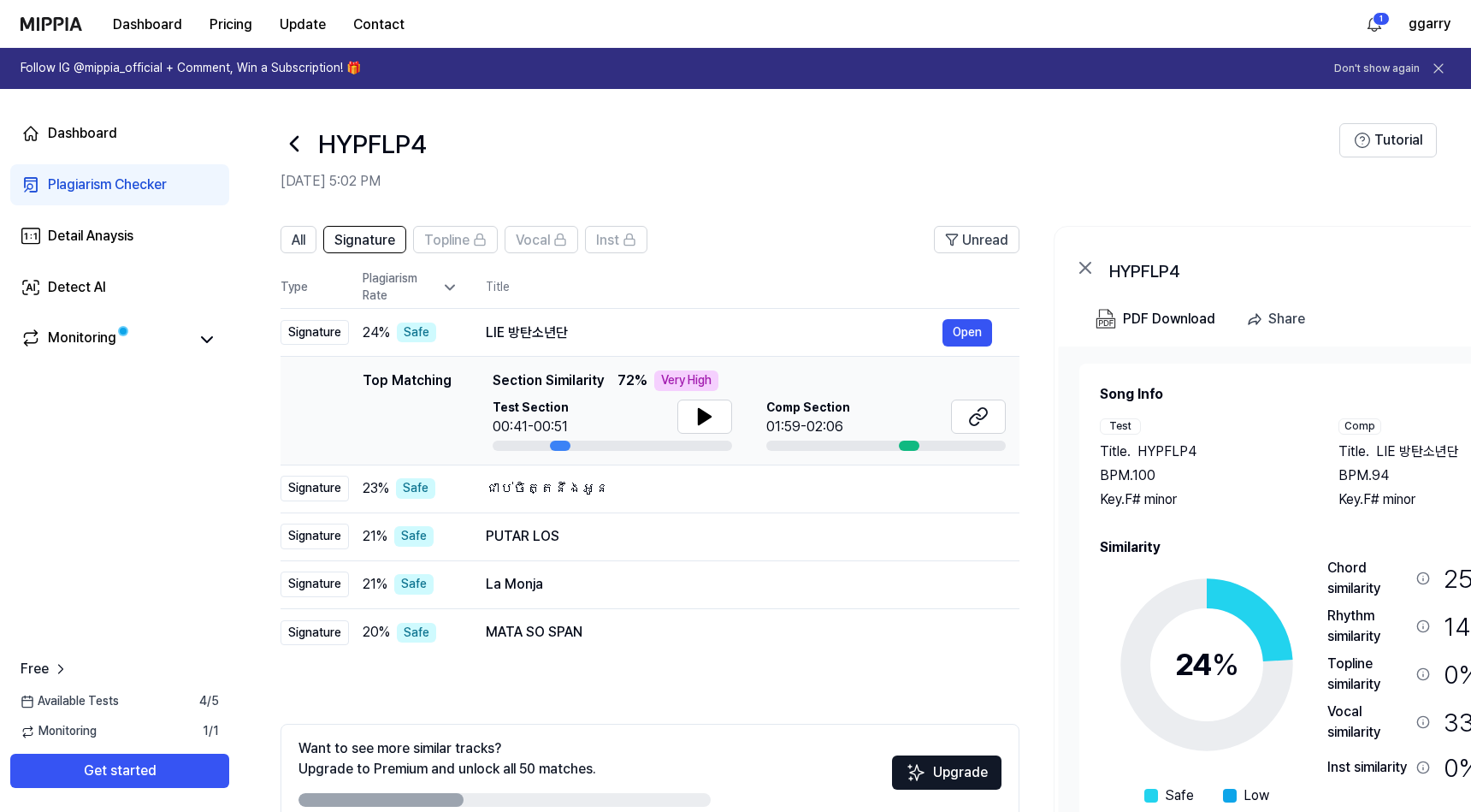
click at [377, 258] on header "All Signature Topline Vocal Inst Unread" at bounding box center [649, 245] width 739 height 41
click at [311, 238] on button "All" at bounding box center [298, 238] width 36 height 27
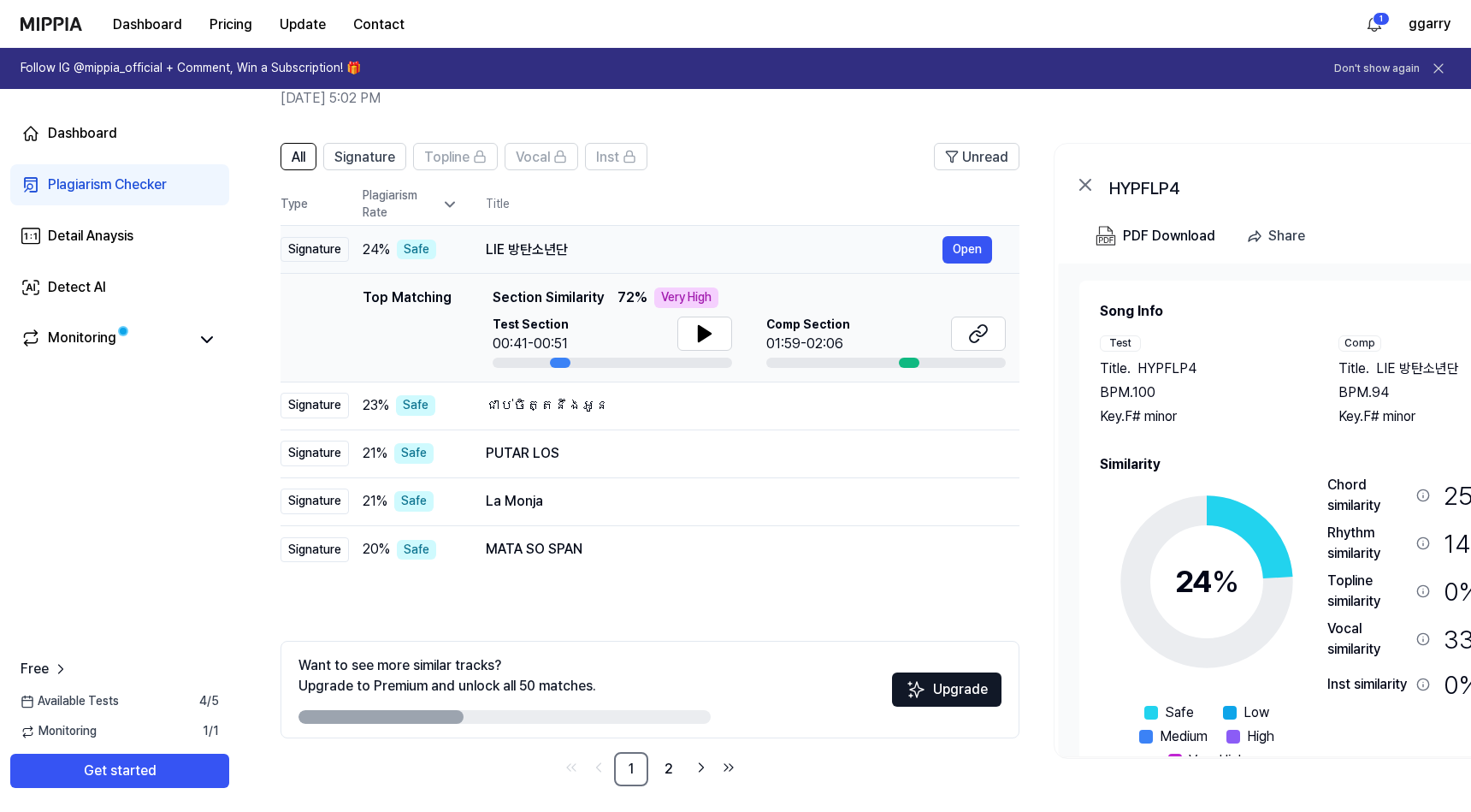
scroll to position [91, 0]
